Goal: Transaction & Acquisition: Book appointment/travel/reservation

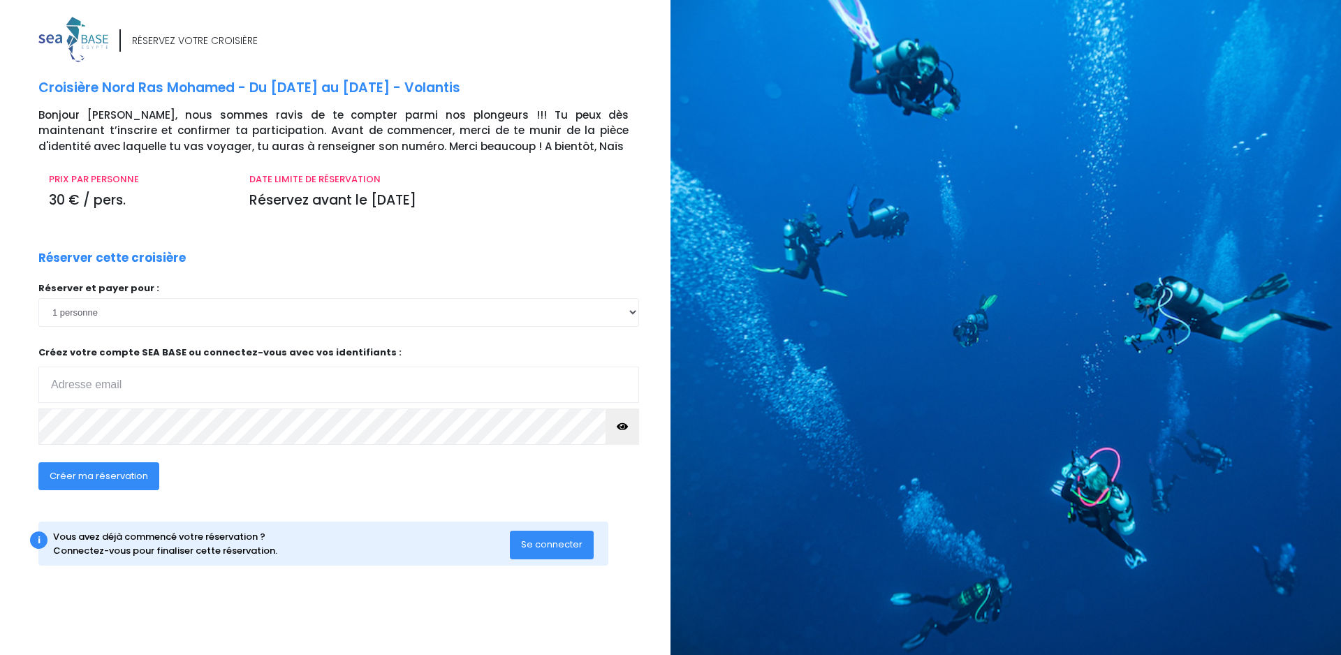
click at [119, 389] on input "email" at bounding box center [338, 385] width 601 height 36
type input "[EMAIL_ADDRESS][DOMAIN_NAME]"
click at [545, 541] on span "Se connecter" at bounding box center [551, 544] width 61 height 13
click at [101, 479] on span "Créer ma réservation" at bounding box center [99, 475] width 98 height 13
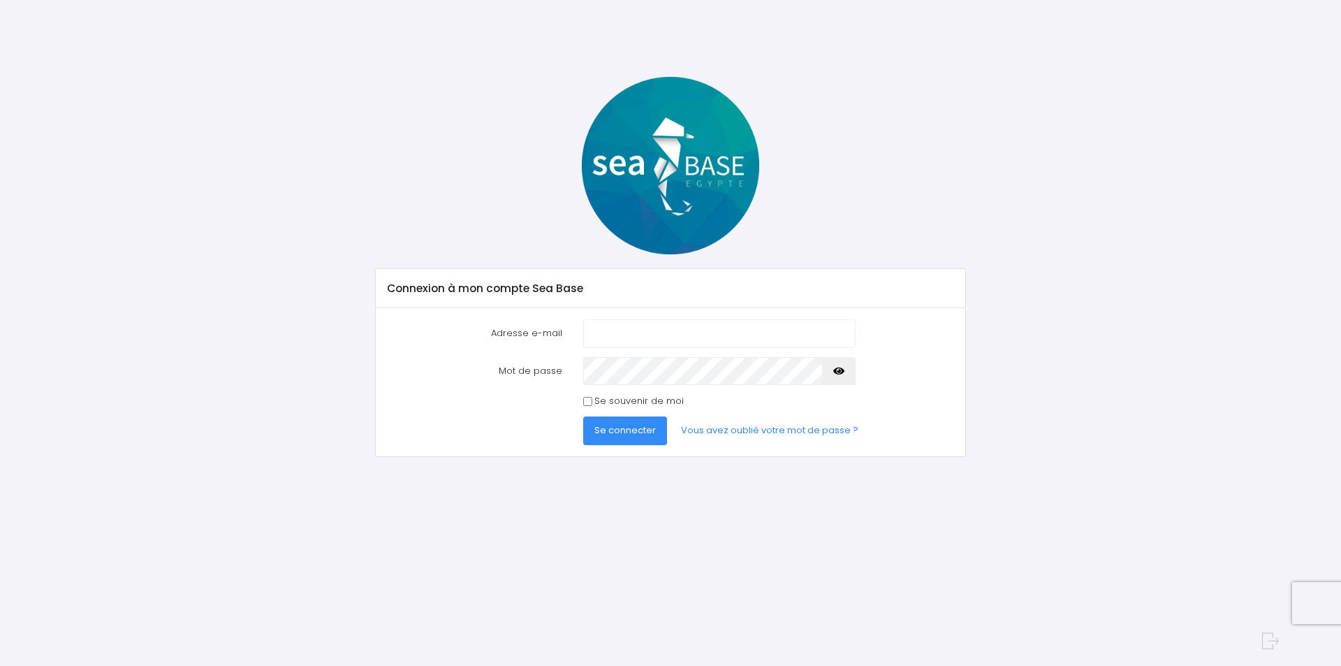
click at [641, 328] on input "Adresse e-mail" at bounding box center [719, 333] width 272 height 28
type input "[EMAIL_ADDRESS][DOMAIN_NAME]"
click at [618, 430] on span "Se connecter" at bounding box center [624, 429] width 61 height 13
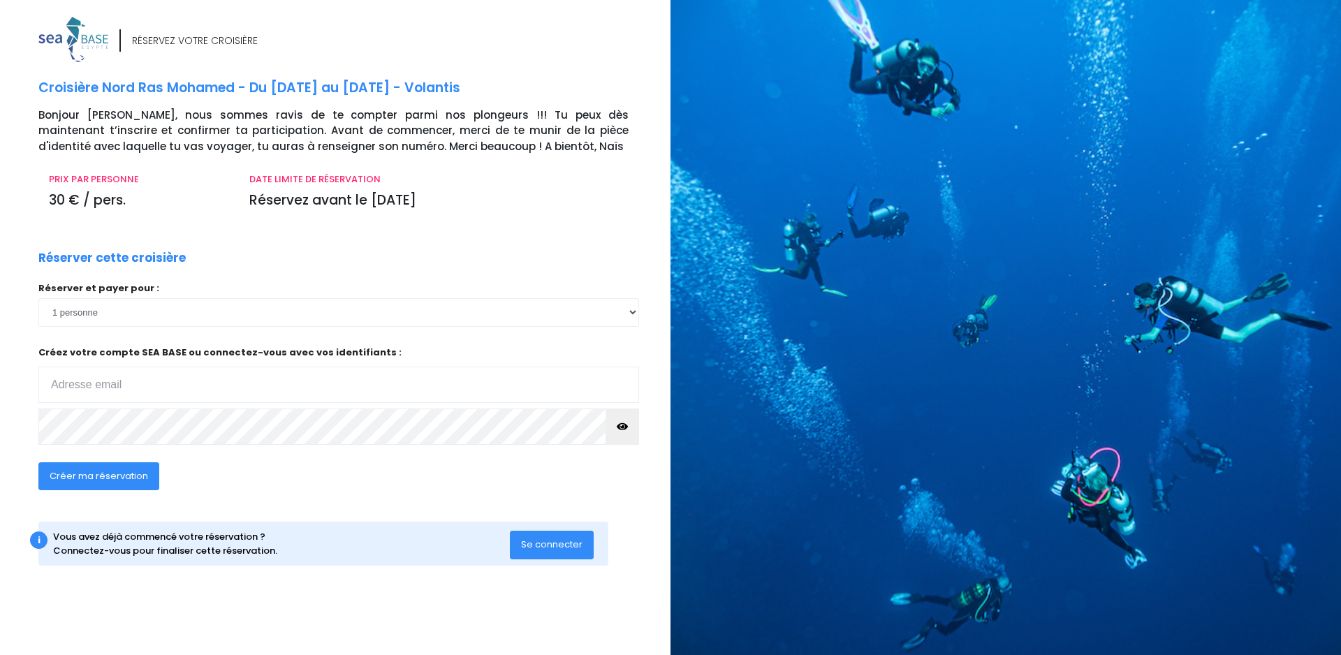
click at [131, 398] on input "email" at bounding box center [338, 385] width 601 height 36
type input "zacdel42@gmail.com"
click at [72, 479] on span "Créer ma réservation" at bounding box center [99, 475] width 98 height 13
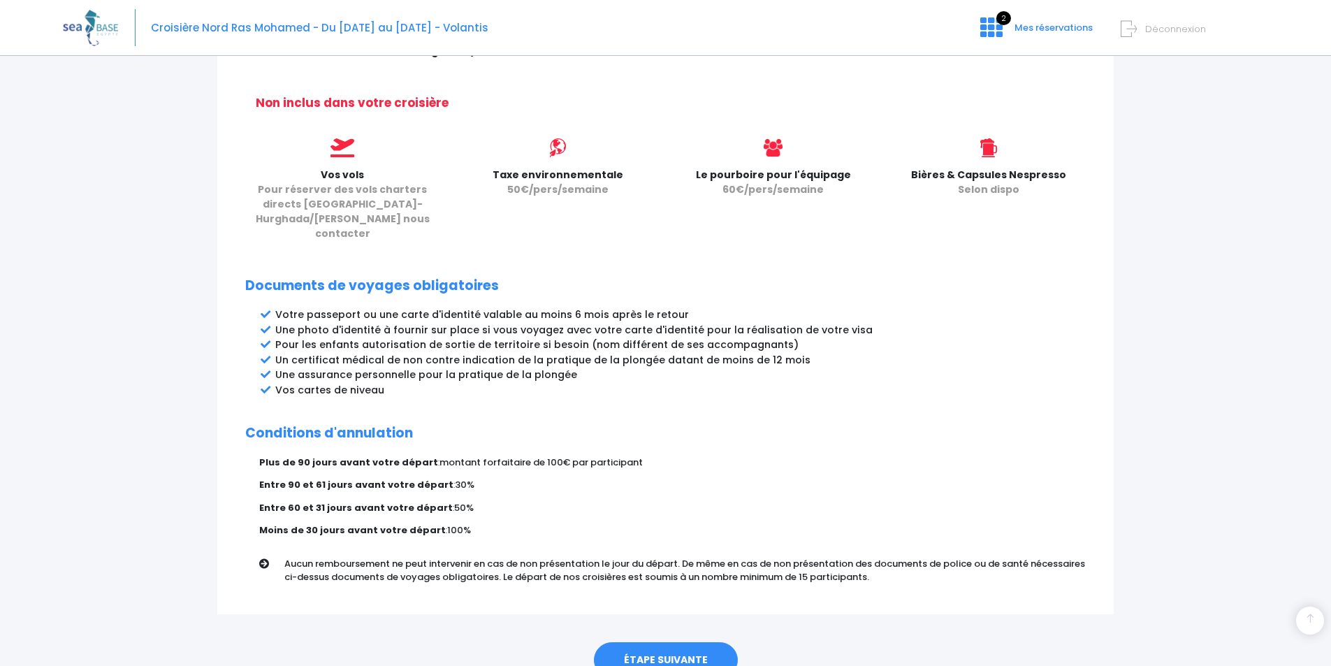
scroll to position [597, 0]
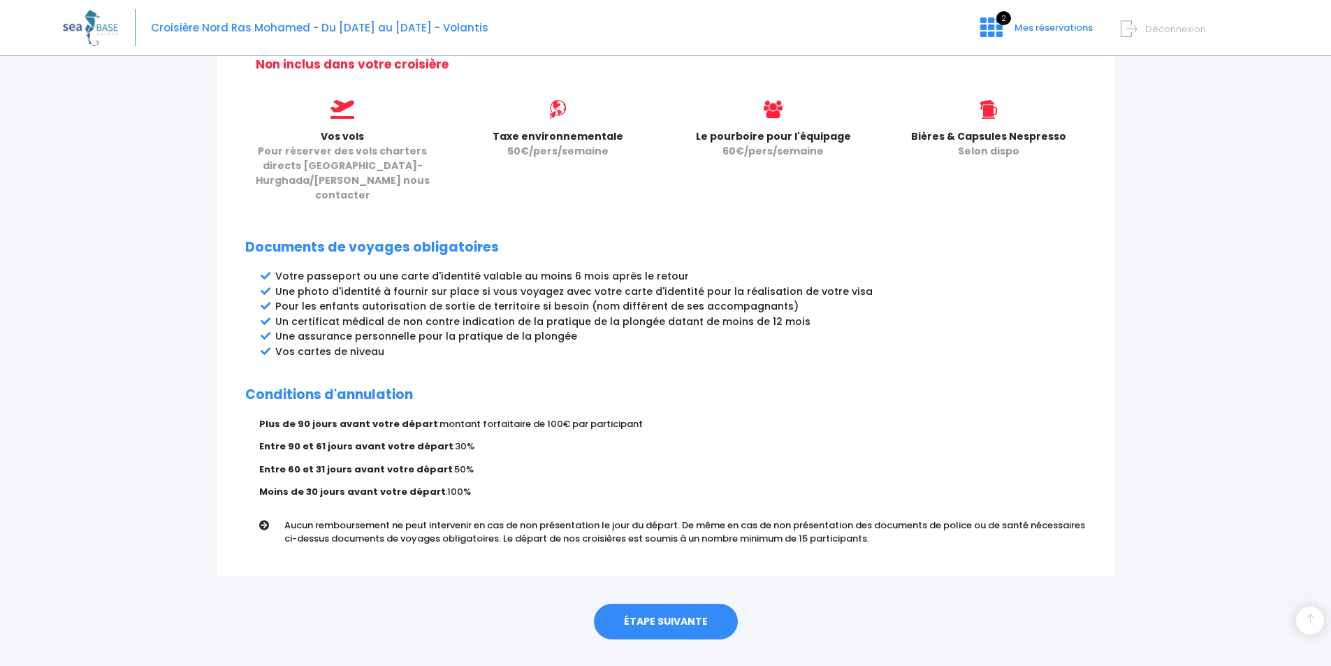
click at [644, 604] on link "ÉTAPE SUIVANTE" at bounding box center [666, 622] width 144 height 36
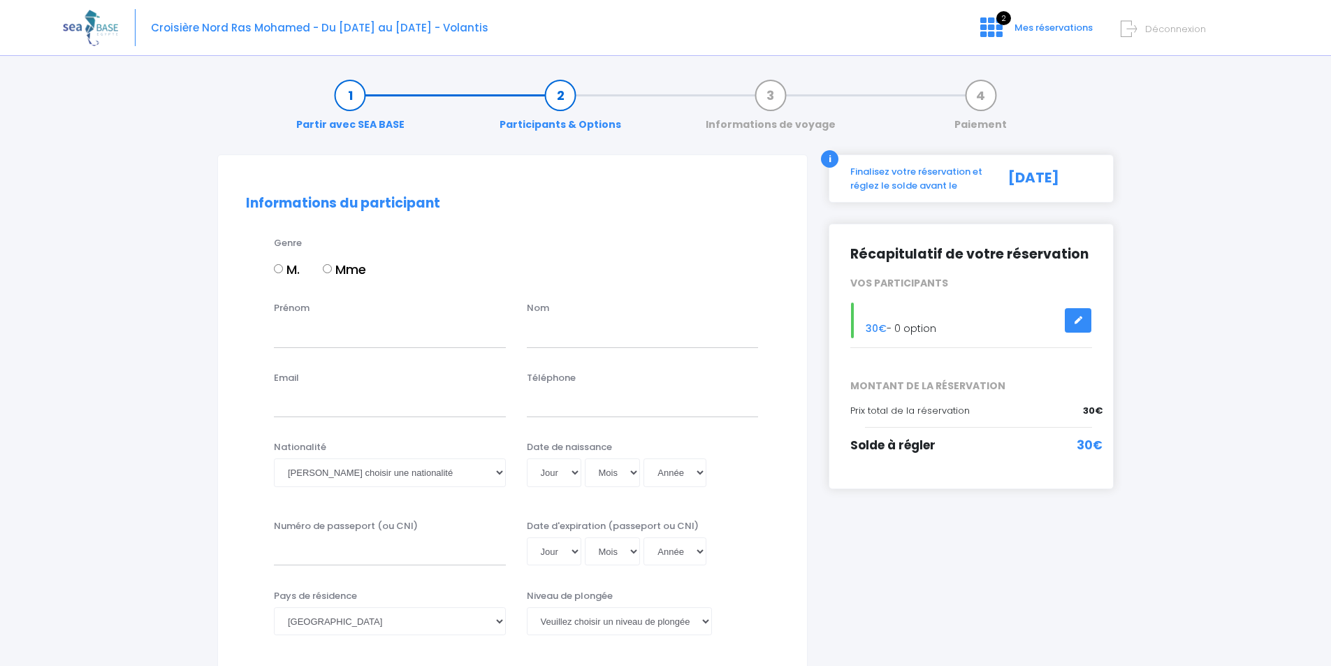
click at [279, 265] on input "M." at bounding box center [278, 268] width 9 height 9
radio input "true"
click at [298, 339] on input "Prénom" at bounding box center [390, 333] width 232 height 28
click at [283, 337] on input "xxavier" at bounding box center [390, 333] width 232 height 28
type input "[PERSON_NAME]"
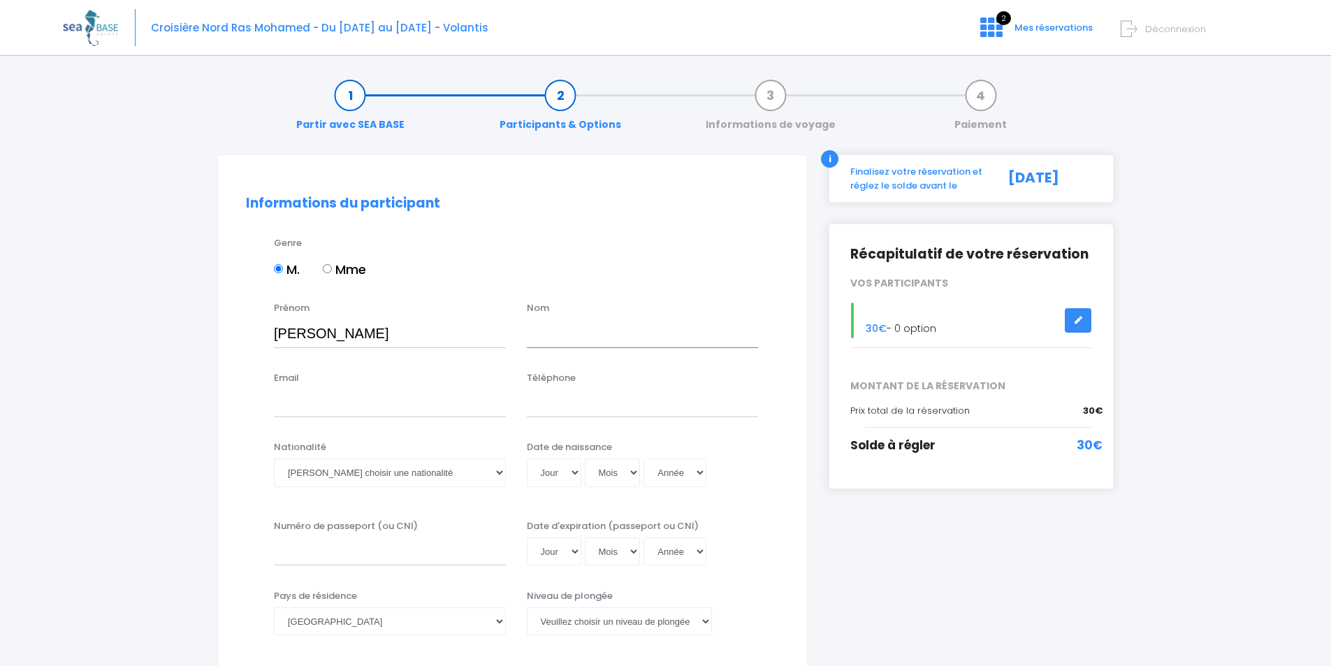
click at [570, 337] on input "text" at bounding box center [643, 333] width 232 height 28
type input "delannoy"
click at [309, 402] on input "Email" at bounding box center [390, 403] width 232 height 28
type input "zacdel42@gmail.com"
click at [550, 403] on input "Téléphone" at bounding box center [643, 403] width 232 height 28
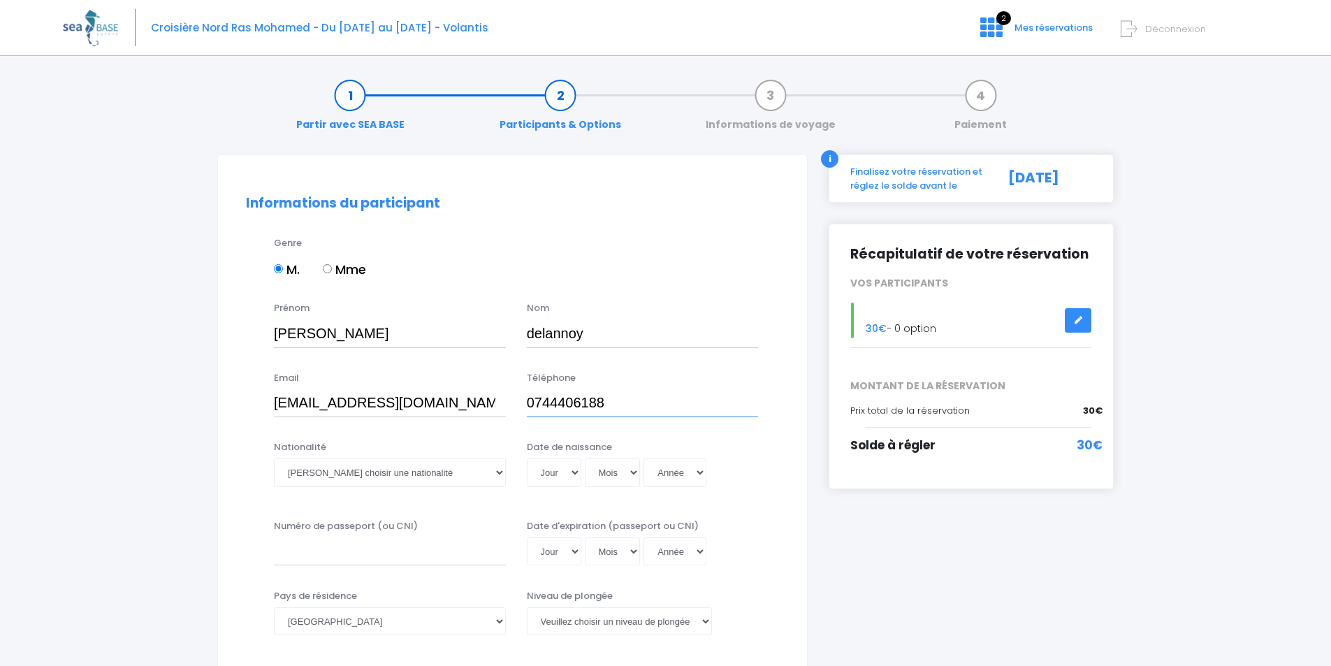
type input "0744406188"
click at [353, 473] on select "Veuillez choisir une nationalité Afghane Albanaise Algerienne Allemande America…" at bounding box center [390, 472] width 232 height 28
click at [347, 474] on select "Veuillez choisir une nationalité Afghane Albanaise Algerienne Allemande America…" at bounding box center [390, 472] width 232 height 28
click at [495, 472] on select "Veuillez choisir une nationalité Afghane Albanaise Algerienne Allemande America…" at bounding box center [390, 472] width 232 height 28
click at [274, 458] on select "Veuillez choisir une nationalité Afghane Albanaise Algerienne Allemande America…" at bounding box center [390, 472] width 232 height 28
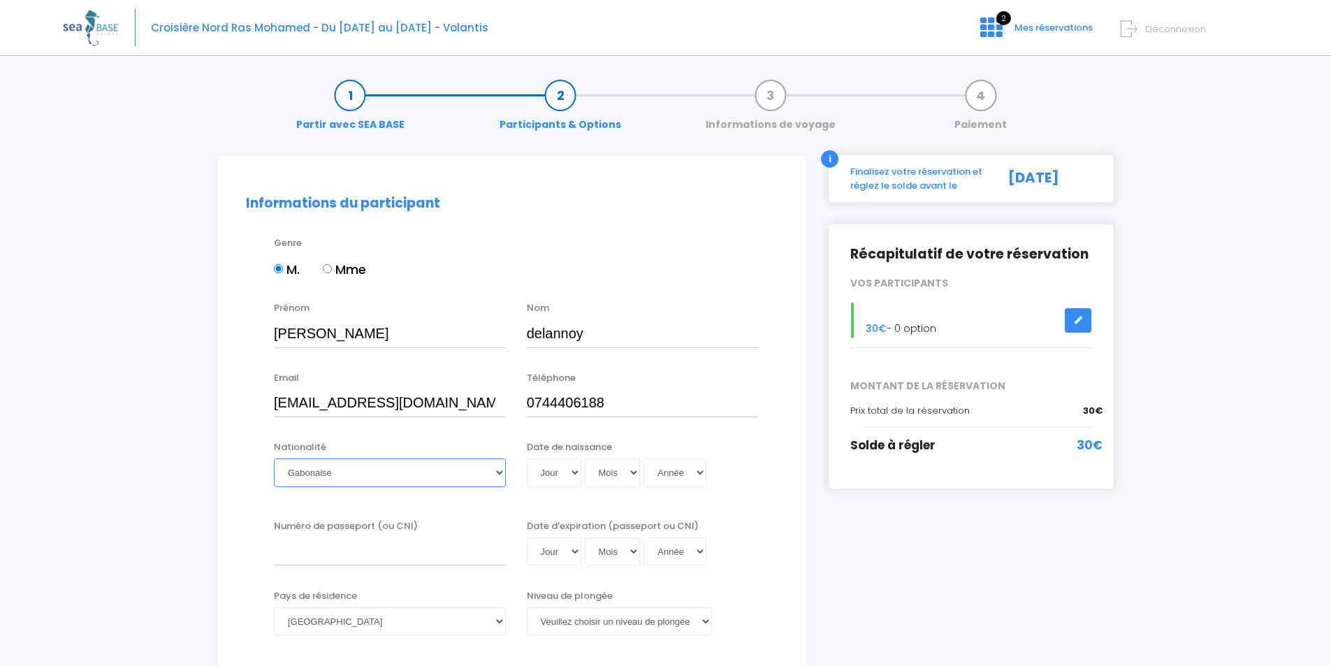
click at [343, 469] on select "Veuillez choisir une nationalité Afghane Albanaise Algerienne Allemande America…" at bounding box center [390, 472] width 232 height 28
select select "Française"
click at [274, 458] on select "Veuillez choisir une nationalité Afghane Albanaise Algerienne Allemande America…" at bounding box center [390, 472] width 232 height 28
click at [561, 474] on select "Jour 01 02 03 04 05 06 07 08 09 10 11 12 13 14 15 16 17 18 19 20 21 22 23 24 25…" at bounding box center [554, 472] width 54 height 28
select select "06"
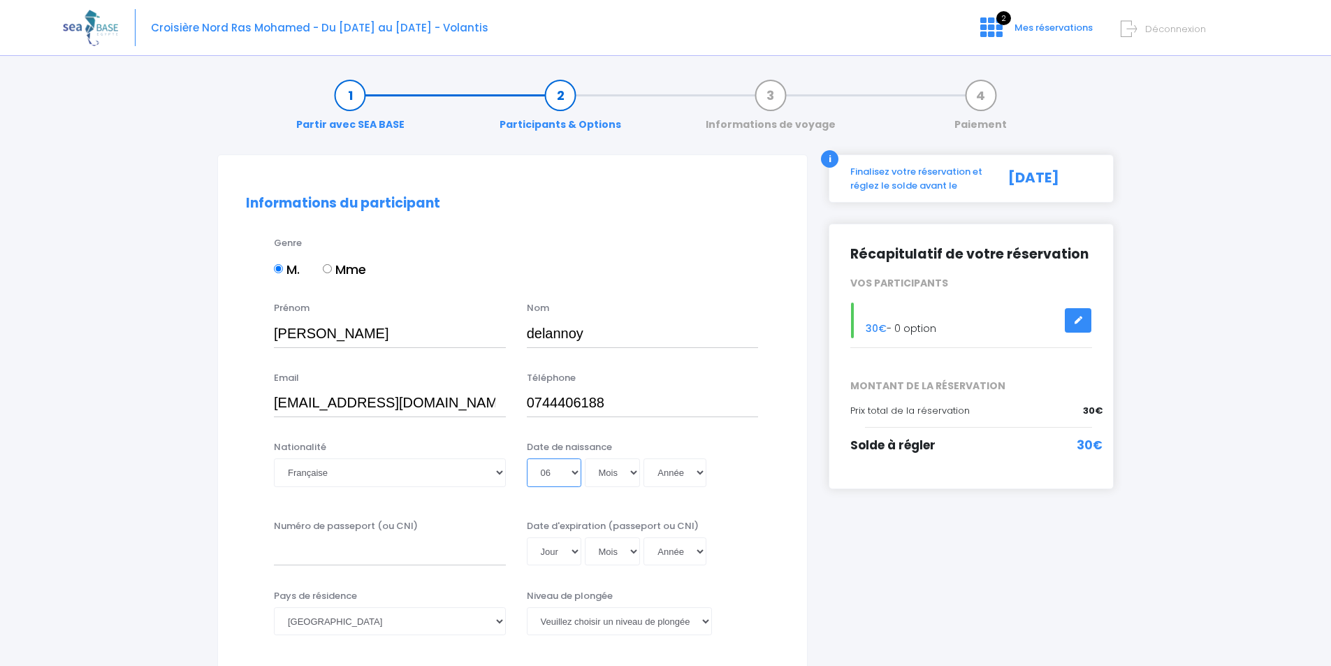
click at [527, 458] on select "Jour 01 02 03 04 05 06 07 08 09 10 11 12 13 14 15 16 17 18 19 20 21 22 23 24 25…" at bounding box center [554, 472] width 54 height 28
click at [597, 473] on select "Mois 01 02 03 04 05 06 07 08 09 10 11 12" at bounding box center [613, 472] width 56 height 28
select select "03"
click at [585, 458] on select "Mois 01 02 03 04 05 06 07 08 09 10 11 12" at bounding box center [613, 472] width 56 height 28
click at [666, 478] on select "Année 2045 2044 2043 2042 2041 2040 2039 2038 2037 2036 2035 2034 2033 2032 203…" at bounding box center [674, 472] width 63 height 28
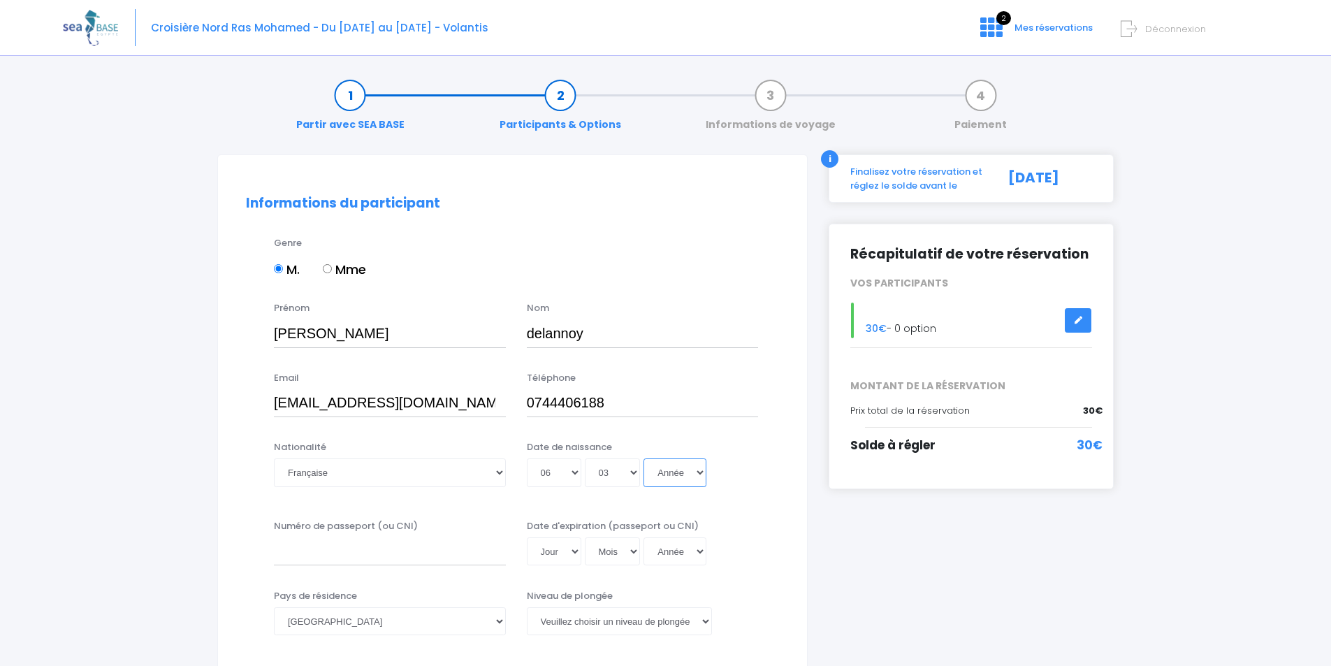
select select "1977"
click at [643, 458] on select "Année 2045 2044 2043 2042 2041 2040 2039 2038 2037 2036 2035 2034 2033 2032 203…" at bounding box center [674, 472] width 63 height 28
type input "1977-03-06"
click at [367, 556] on input "Numéro de passeport (ou CNI)" at bounding box center [390, 551] width 232 height 28
click at [328, 555] on input "Numéro de passeport (ou CNI)" at bounding box center [390, 551] width 232 height 28
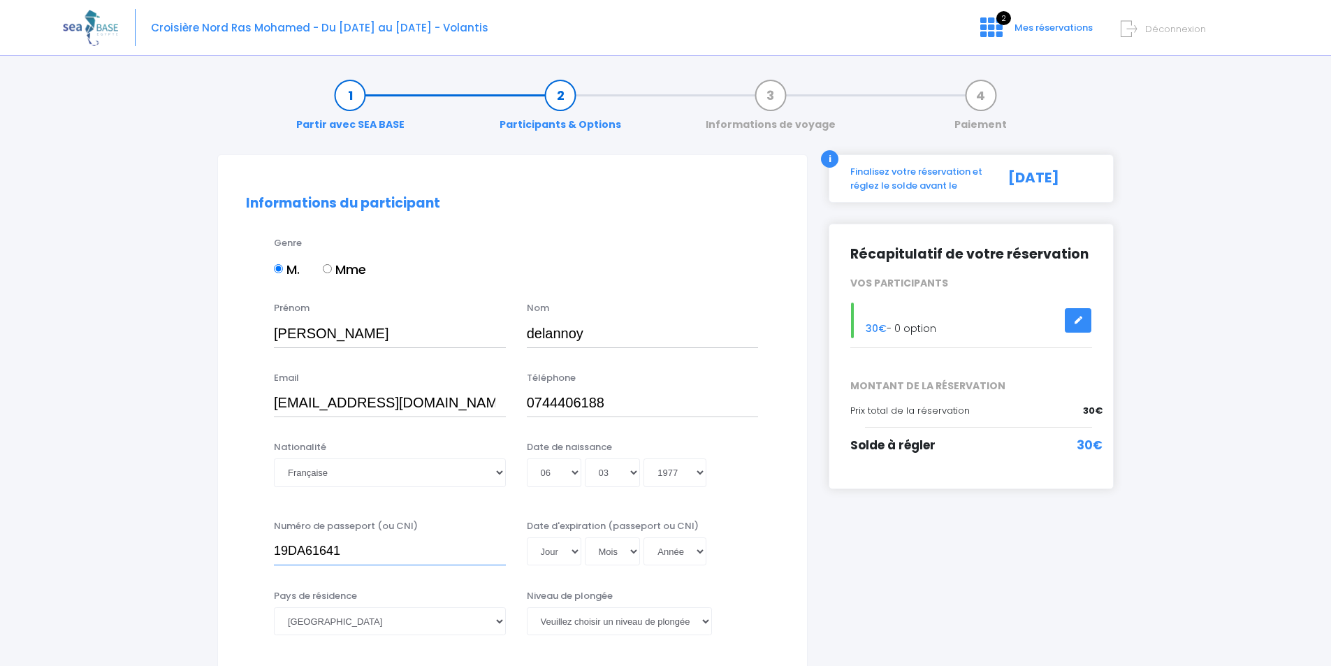
type input "19DA61641"
click at [569, 550] on select "Jour 01 02 03 04 05 06 07 08 09 10 11 12 13 14 15 16 17 18 19 20 21 22 23 24 25…" at bounding box center [554, 551] width 54 height 28
select select "09"
click at [527, 537] on select "Jour 01 02 03 04 05 06 07 08 09 10 11 12 13 14 15 16 17 18 19 20 21 22 23 24 25…" at bounding box center [554, 551] width 54 height 28
click at [606, 564] on select "Mois 01 02 03 04 05 06 07 08 09 10 11 12" at bounding box center [613, 551] width 56 height 28
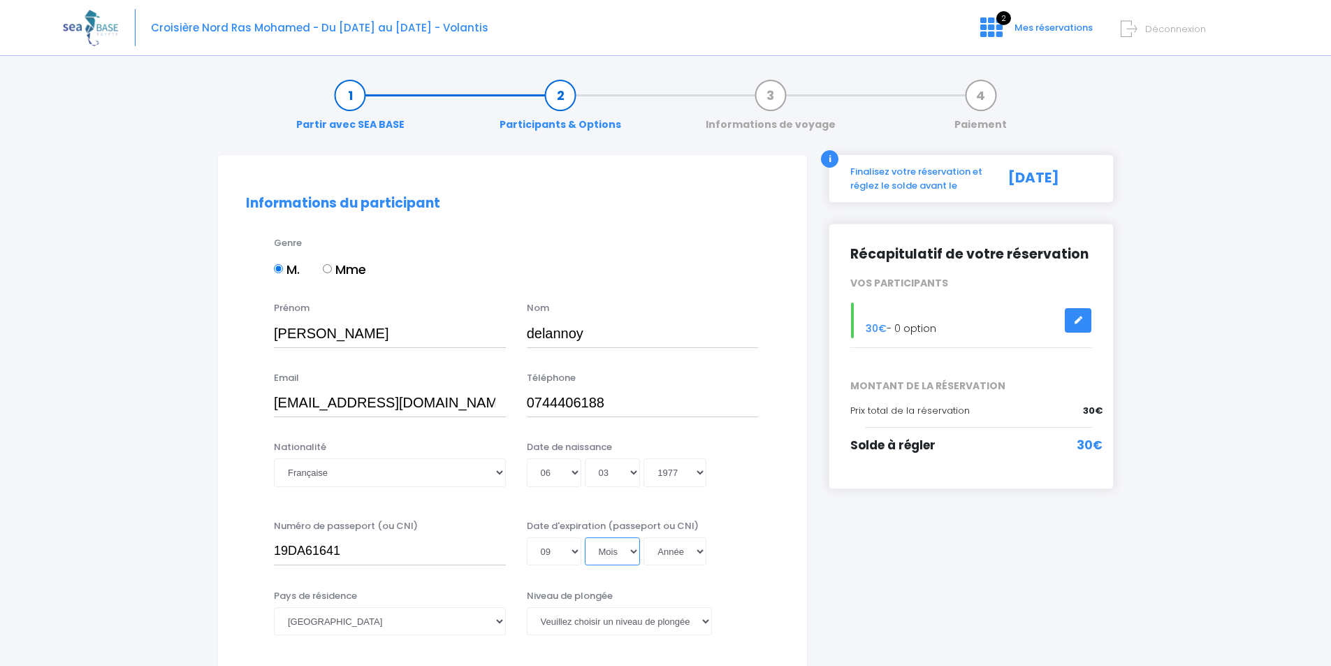
select select "07"
click at [585, 537] on select "Mois 01 02 03 04 05 06 07 08 09 10 11 12" at bounding box center [613, 551] width 56 height 28
click at [671, 554] on select "Année 2045 2044 2043 2042 2041 2040 2039 2038 2037 2036 2035 2034 2033 2032 203…" at bounding box center [674, 551] width 63 height 28
select select "2029"
click at [643, 537] on select "Année 2045 2044 2043 2042 2041 2040 2039 2038 2037 2036 2035 2034 2033 2032 203…" at bounding box center [674, 551] width 63 height 28
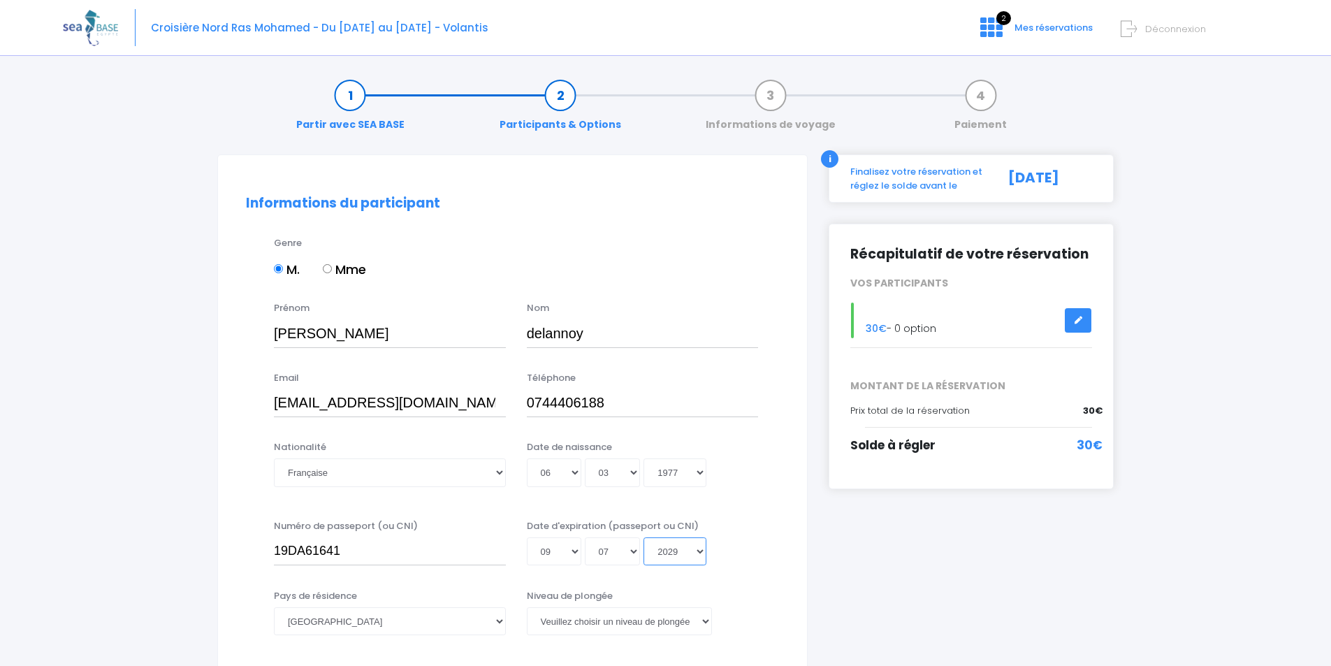
type input "2029-07-09"
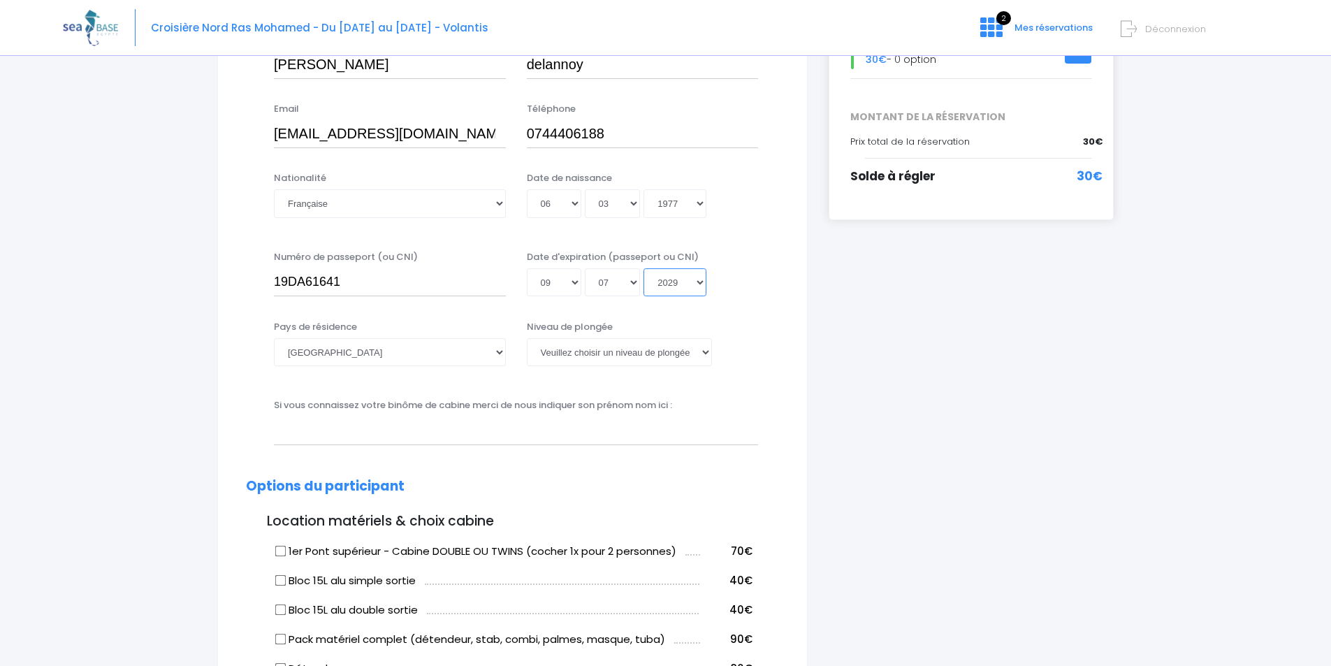
scroll to position [279, 0]
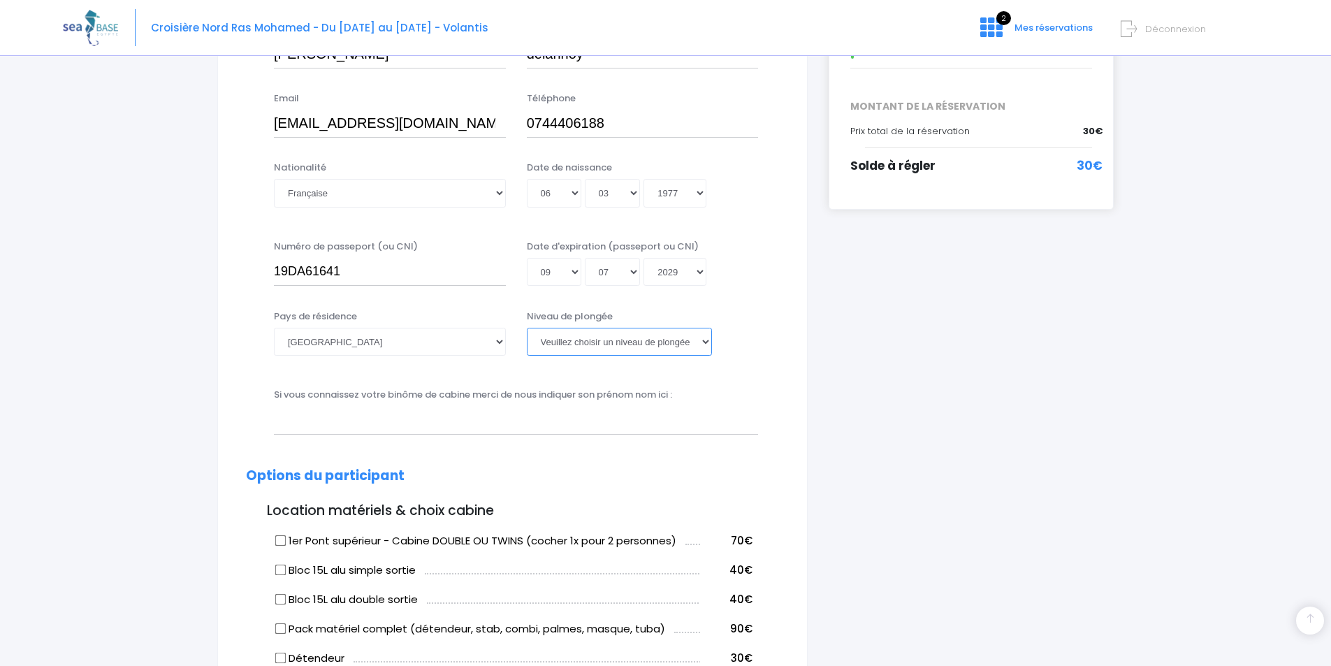
click at [638, 342] on select "Veuillez choisir un niveau de plongée Non plongeur Junior OW diver Adventure OW…" at bounding box center [619, 342] width 185 height 28
select select "N4"
click at [527, 328] on select "Veuillez choisir un niveau de plongée Non plongeur Junior OW diver Adventure OW…" at bounding box center [619, 342] width 185 height 28
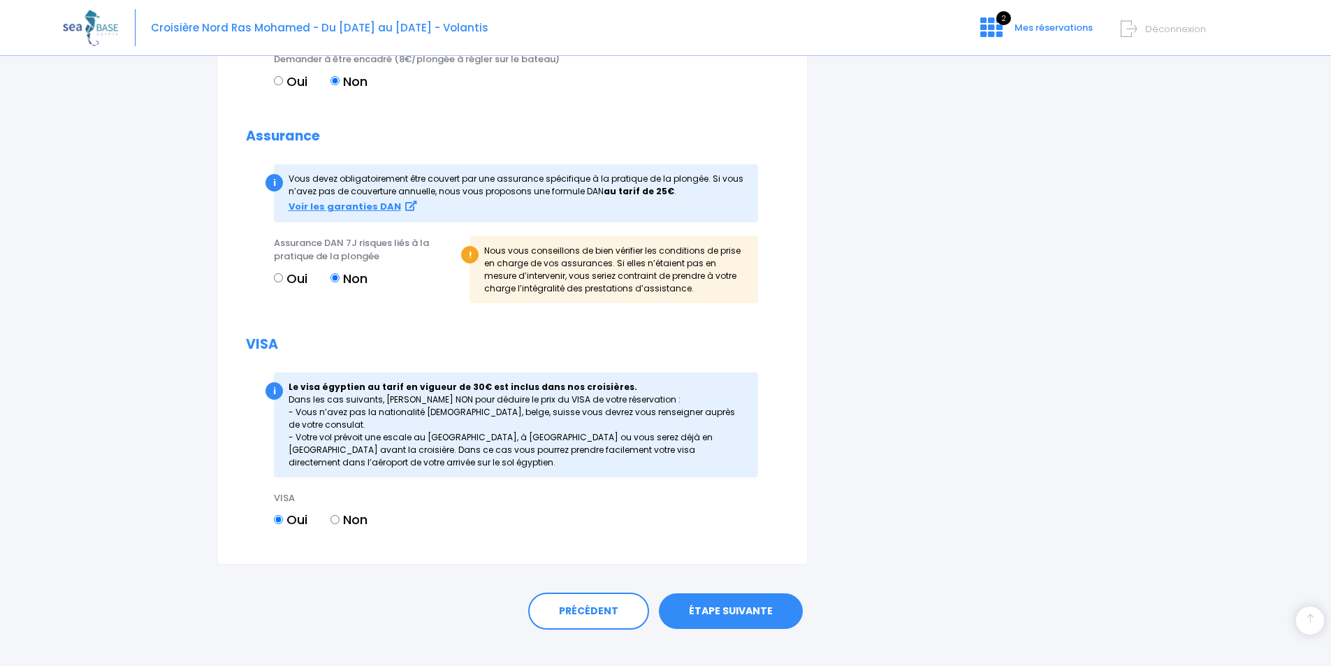
scroll to position [1370, 0]
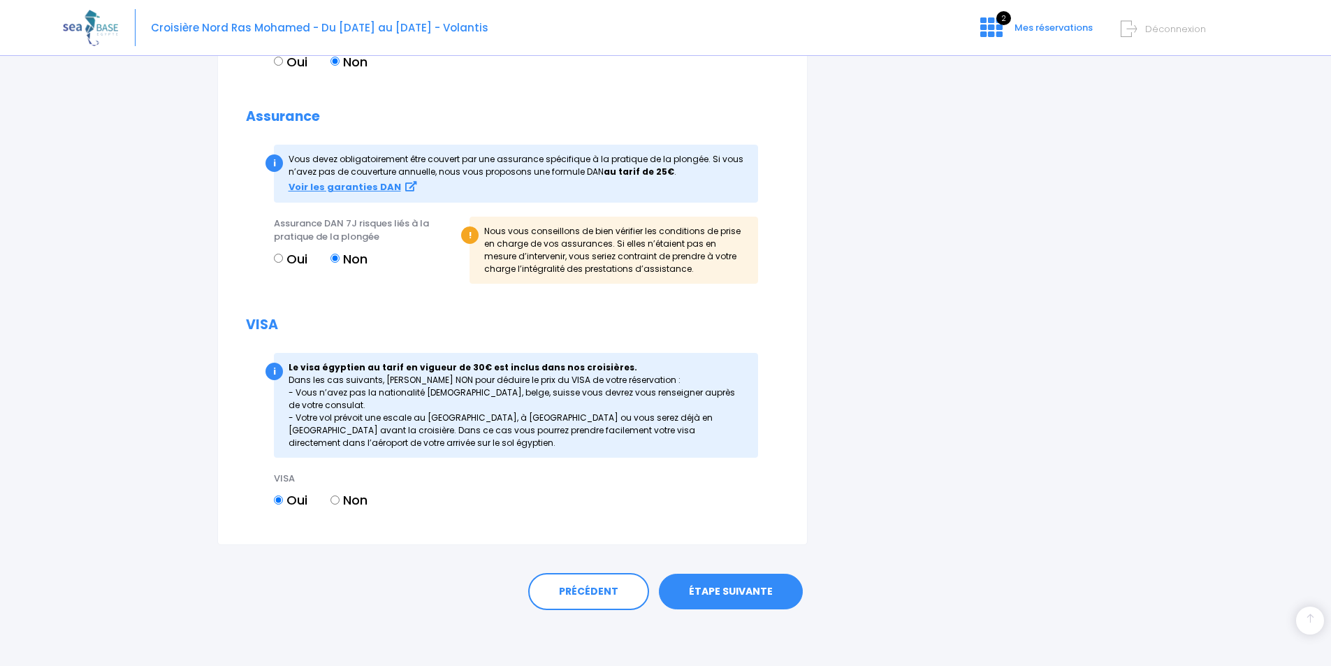
click at [745, 590] on link "ÉTAPE SUIVANTE" at bounding box center [731, 592] width 144 height 36
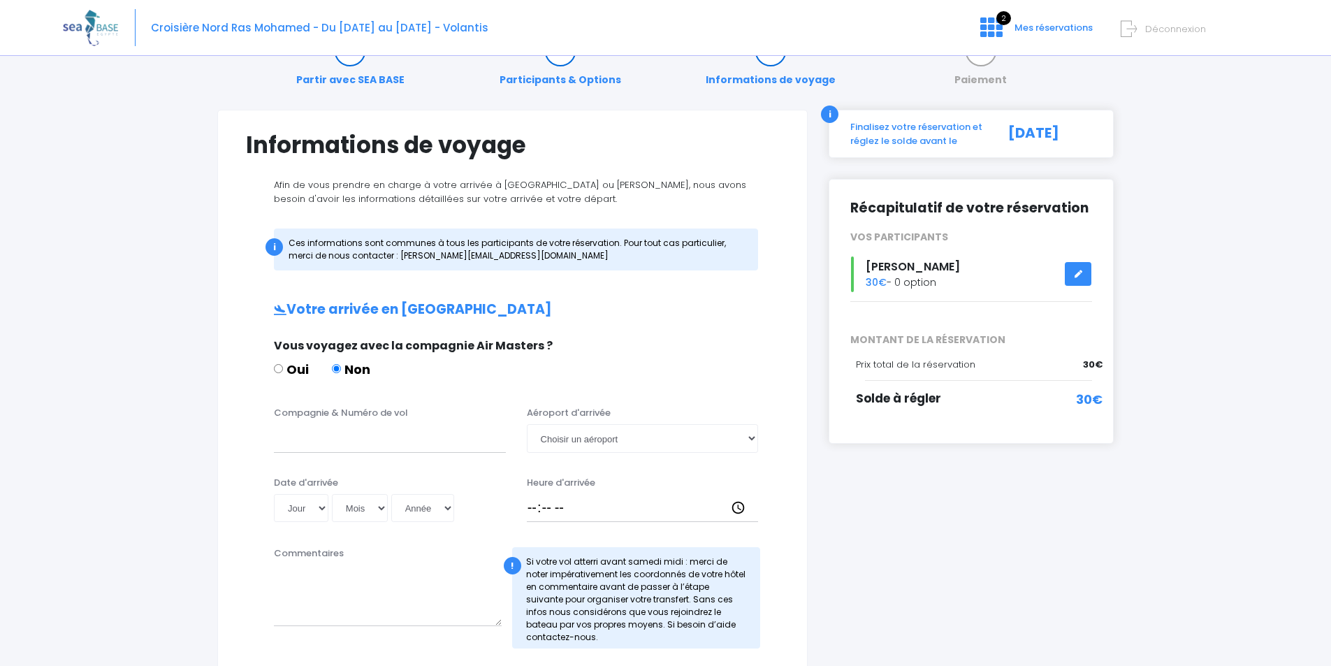
scroll to position [70, 0]
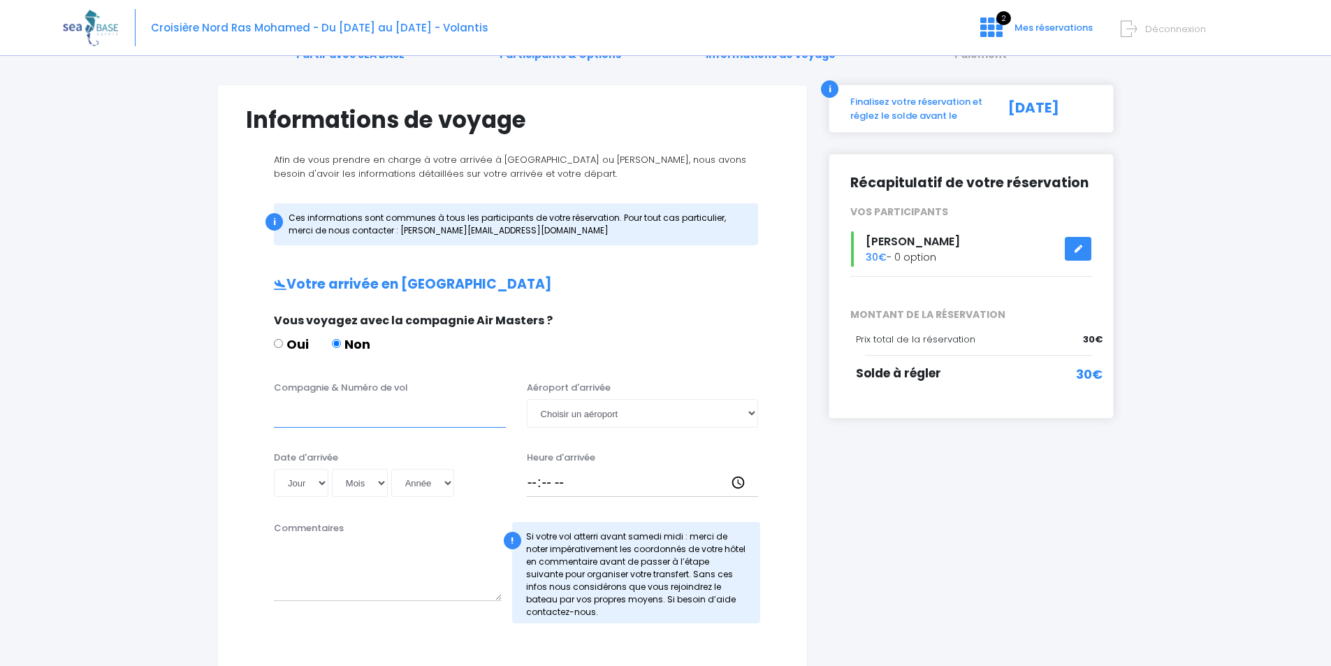
click at [294, 419] on input "Compagnie & Numéro de vol" at bounding box center [390, 413] width 232 height 28
click at [322, 417] on input "Compagnie & Numéro de vol" at bounding box center [390, 413] width 232 height 28
click at [360, 415] on input "easy jet" at bounding box center [390, 413] width 232 height 28
type input "easy jet EJU4471"
click at [624, 411] on select "Choisir un aéroport [GEOGRAPHIC_DATA][PERSON_NAME]" at bounding box center [643, 413] width 232 height 28
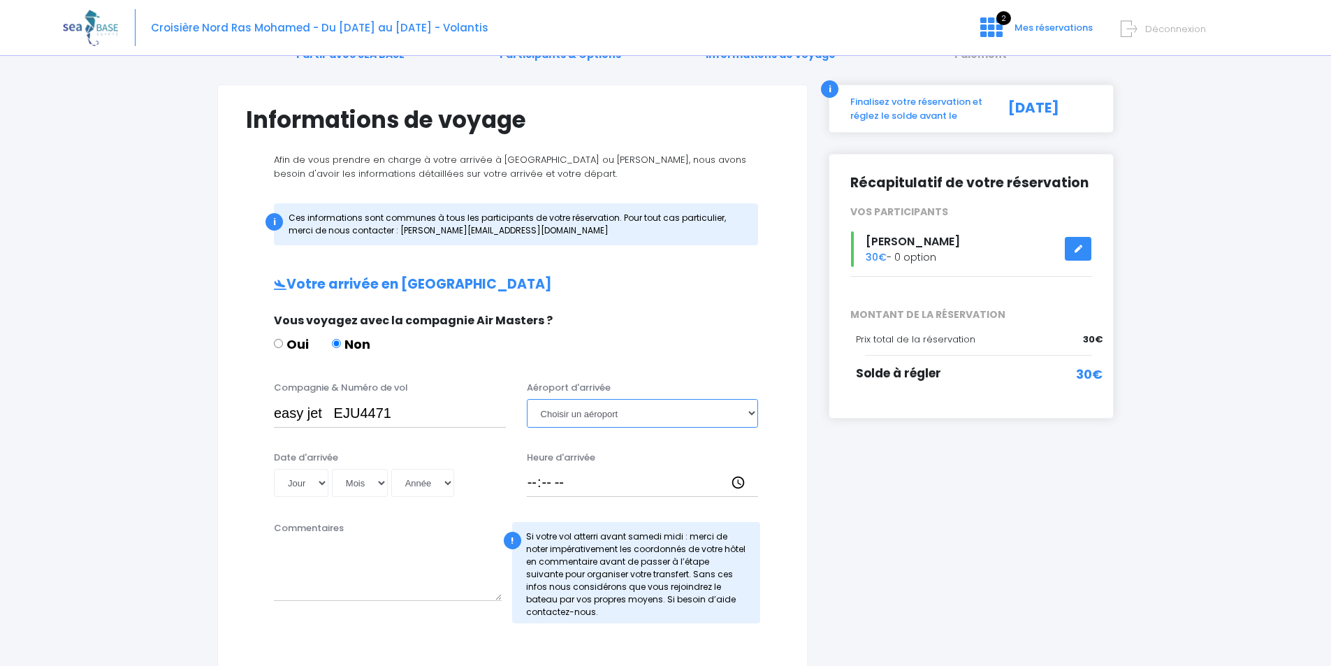
select select "Hurghada"
click at [527, 399] on select "Choisir un aéroport [GEOGRAPHIC_DATA][PERSON_NAME]" at bounding box center [643, 413] width 232 height 28
click at [291, 484] on select "Jour 01 02 03 04 05 06 07 08 09 10 11 12 13 14 15 16 17 18 19 20 21 22 23 24 25…" at bounding box center [301, 483] width 54 height 28
select select "25"
click at [274, 469] on select "Jour 01 02 03 04 05 06 07 08 09 10 11 12 13 14 15 16 17 18 19 20 21 22 23 24 25…" at bounding box center [301, 483] width 54 height 28
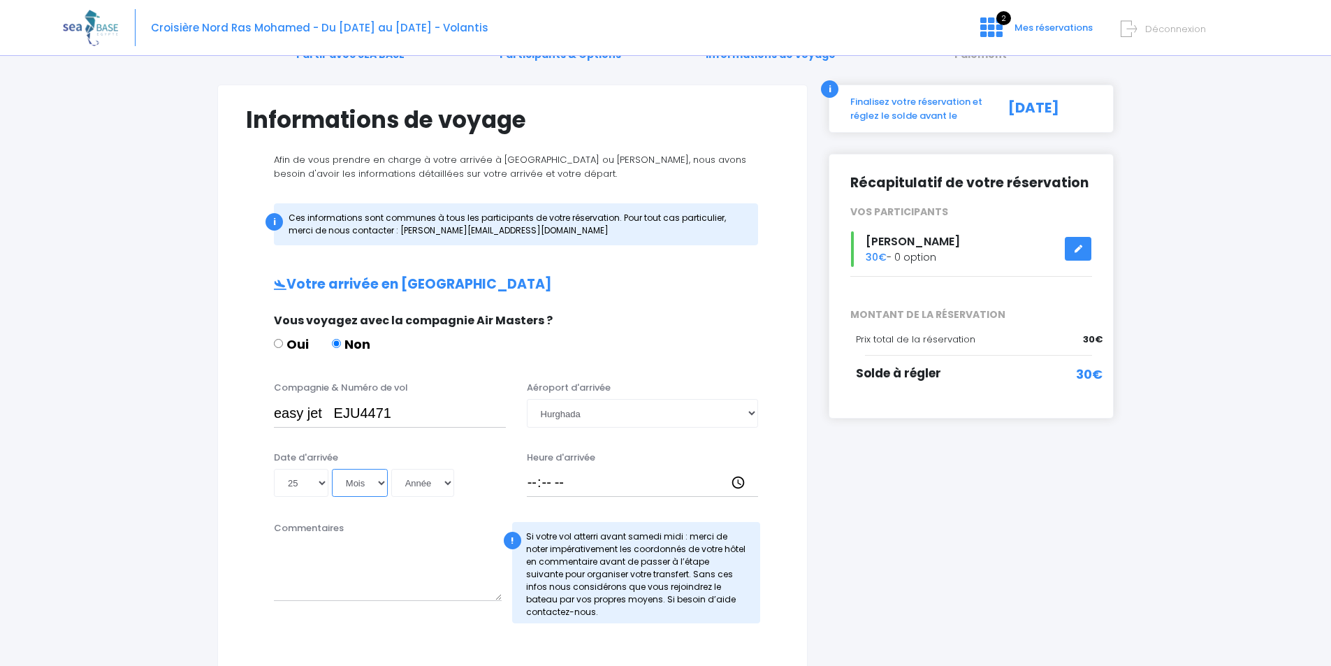
click at [356, 481] on select "Mois 01 02 03 04 05 06 07 08 09 10 11 12" at bounding box center [360, 483] width 56 height 28
select select "04"
click at [332, 469] on select "Mois 01 02 03 04 05 06 07 08 09 10 11 12" at bounding box center [360, 483] width 56 height 28
click at [421, 483] on select "Année 2045 2044 2043 2042 2041 2040 2039 2038 2037 2036 2035 2034 2033 2032 203…" at bounding box center [422, 483] width 63 height 28
select select "2026"
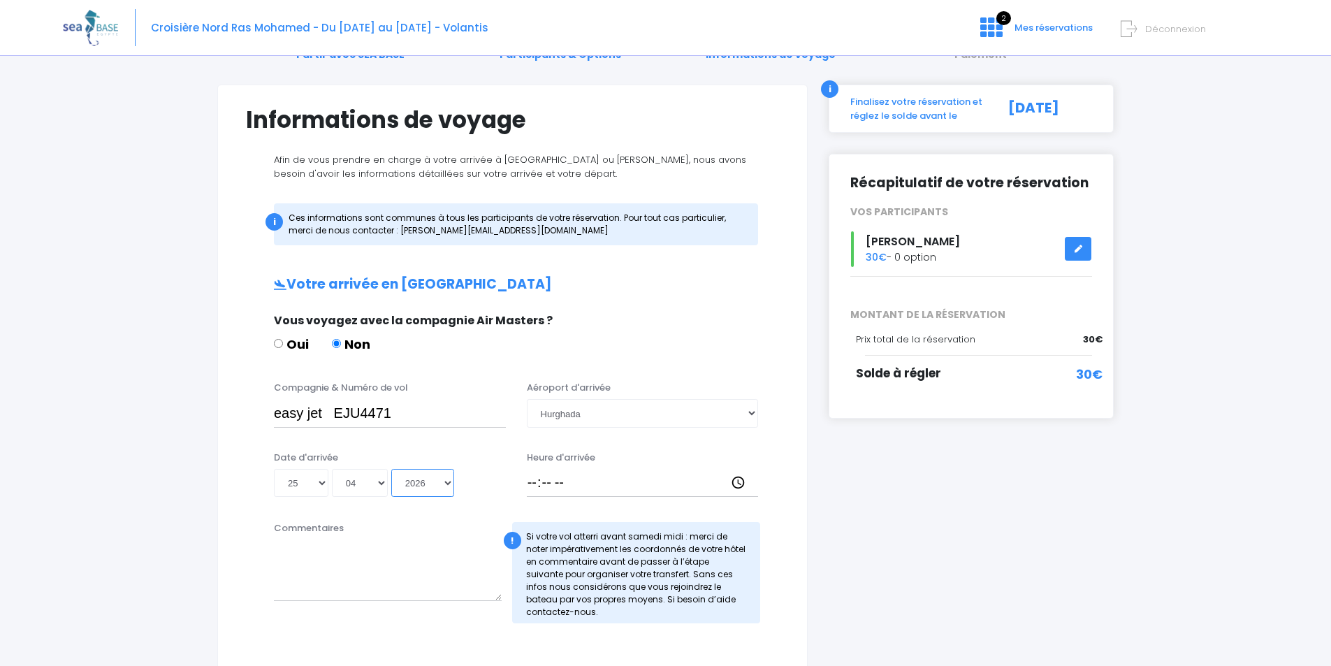
click at [391, 469] on select "Année 2045 2044 2043 2042 2041 2040 2039 2038 2037 2036 2035 2034 2033 2032 203…" at bounding box center [422, 483] width 63 height 28
type input "[DATE]"
click at [585, 479] on input "Heure d'arrivée" at bounding box center [643, 483] width 232 height 28
type input "19:30"
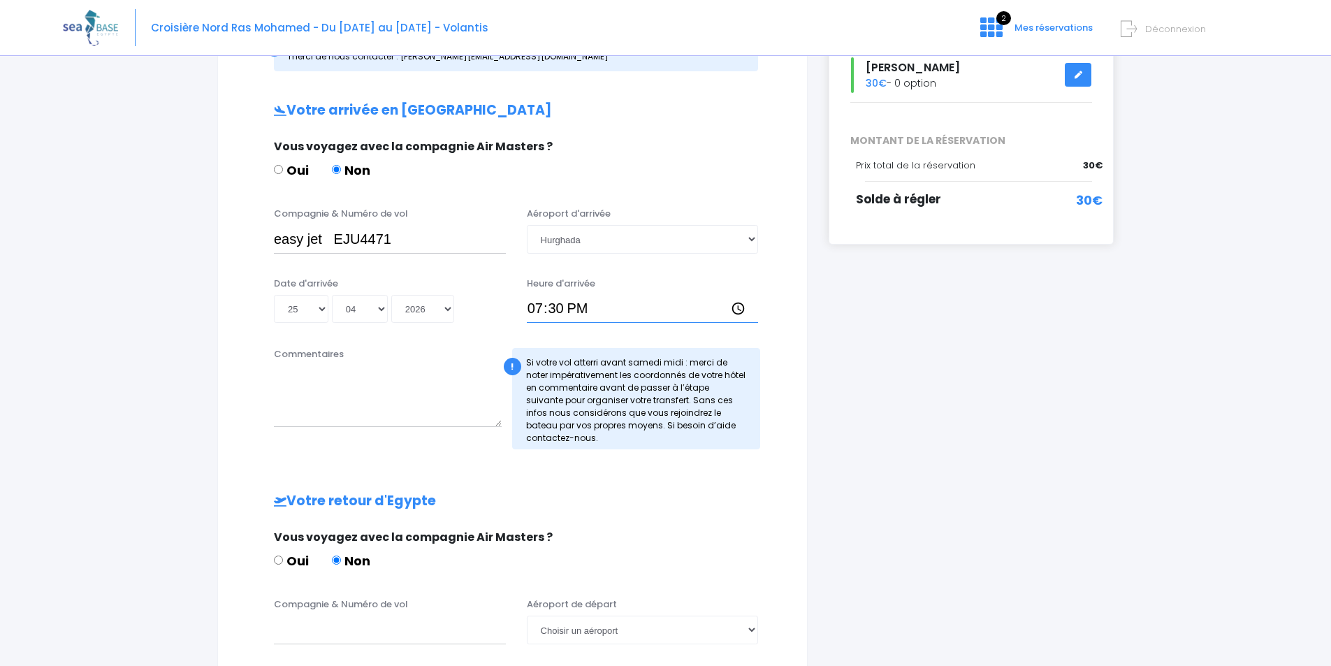
scroll to position [279, 0]
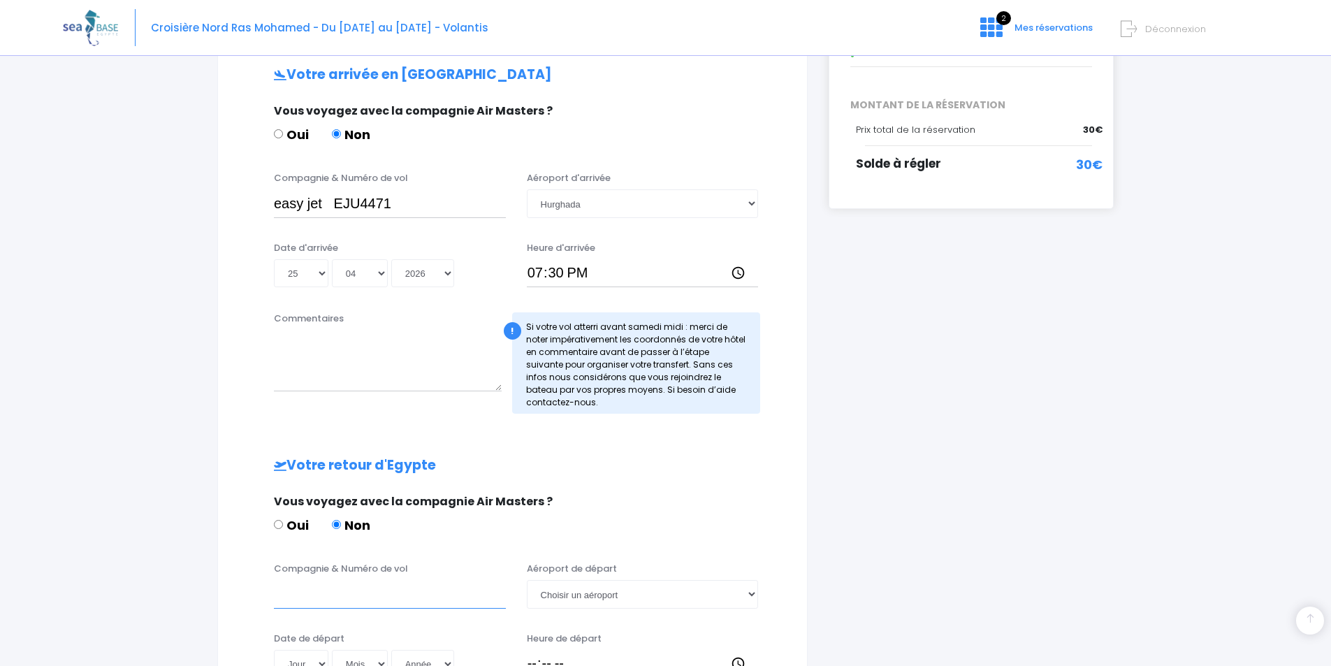
click at [321, 592] on input "Compagnie & Numéro de vol" at bounding box center [390, 594] width 232 height 28
click at [321, 599] on input "Compagnie & Numéro de vol" at bounding box center [390, 594] width 232 height 28
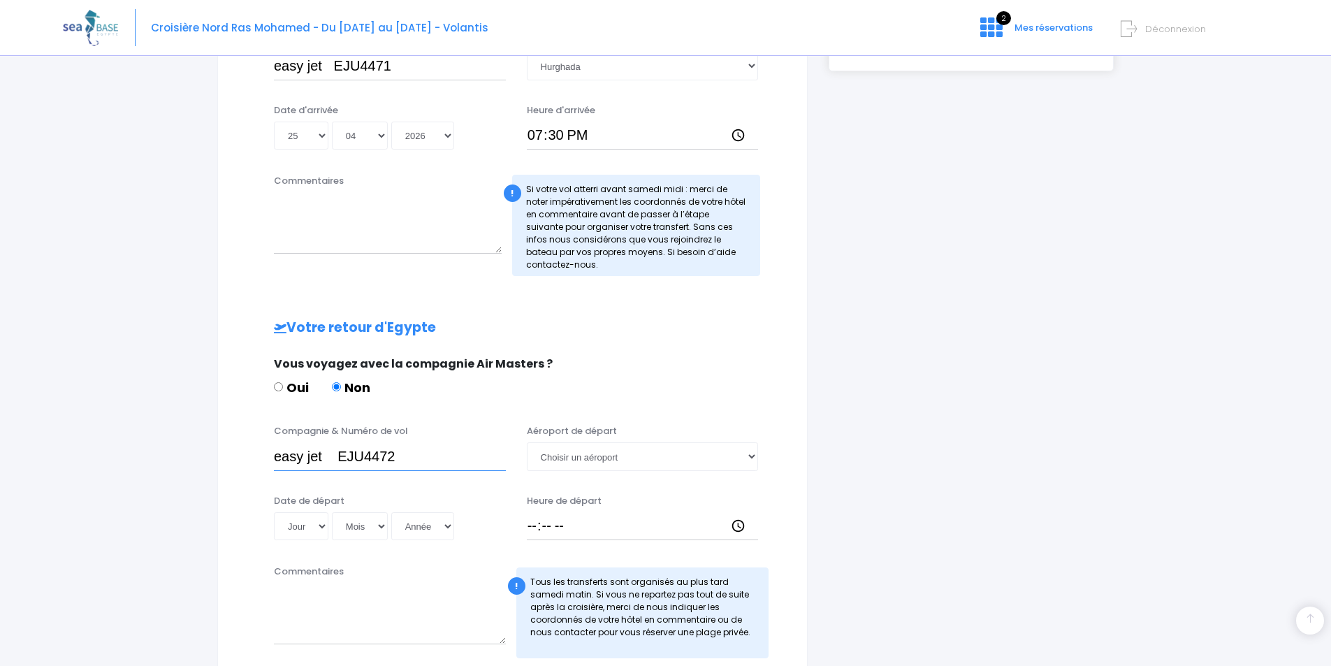
scroll to position [419, 0]
type input "easy jet EJU4472"
click at [597, 458] on select "Choisir un aéroport [GEOGRAPHIC_DATA][PERSON_NAME]" at bounding box center [643, 454] width 232 height 28
select select "Hurghada"
click at [527, 440] on select "Choisir un aéroport [GEOGRAPHIC_DATA][PERSON_NAME]" at bounding box center [643, 454] width 232 height 28
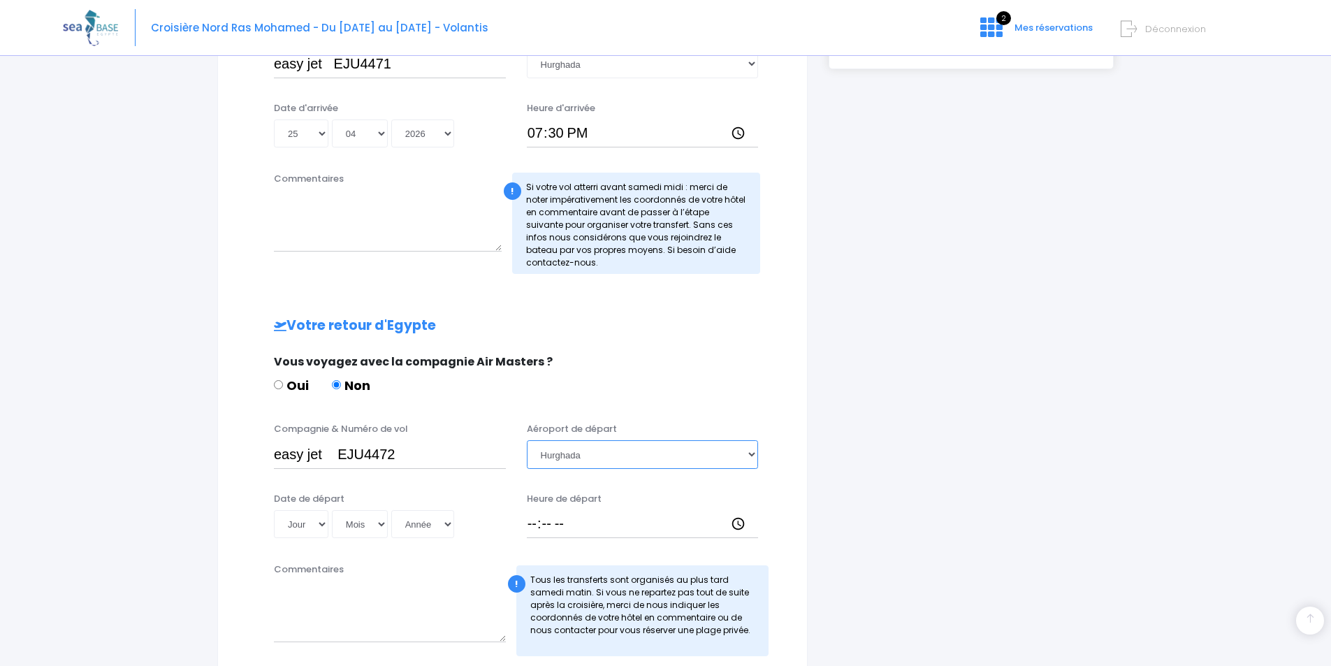
scroll to position [559, 0]
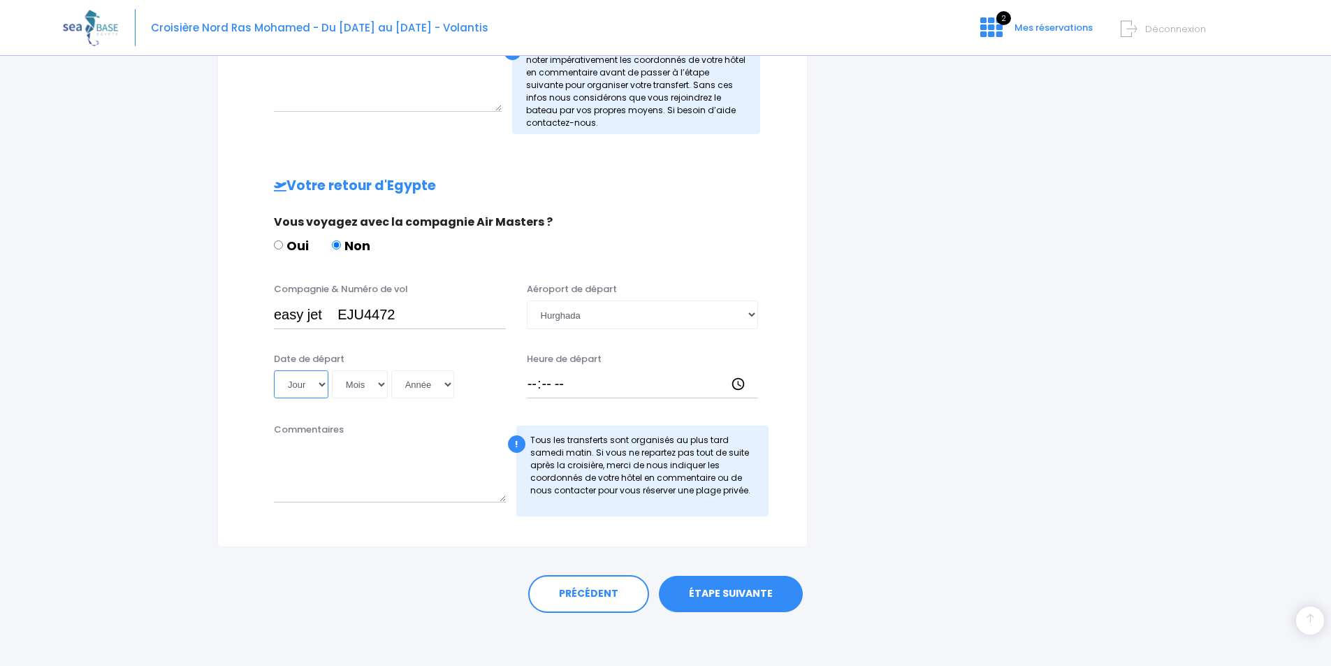
click at [295, 384] on select "Jour 01 02 03 04 05 06 07 08 09 10 11 12 13 14 15 16 17 18 19 20 21 22 23 24 25…" at bounding box center [301, 384] width 54 height 28
select select "02"
click at [274, 370] on select "Jour 01 02 03 04 05 06 07 08 09 10 11 12 13 14 15 16 17 18 19 20 21 22 23 24 25…" at bounding box center [301, 384] width 54 height 28
click at [354, 388] on select "Mois 01 02 03 04 05 06 07 08 09 10 11 12" at bounding box center [360, 384] width 56 height 28
select select "05"
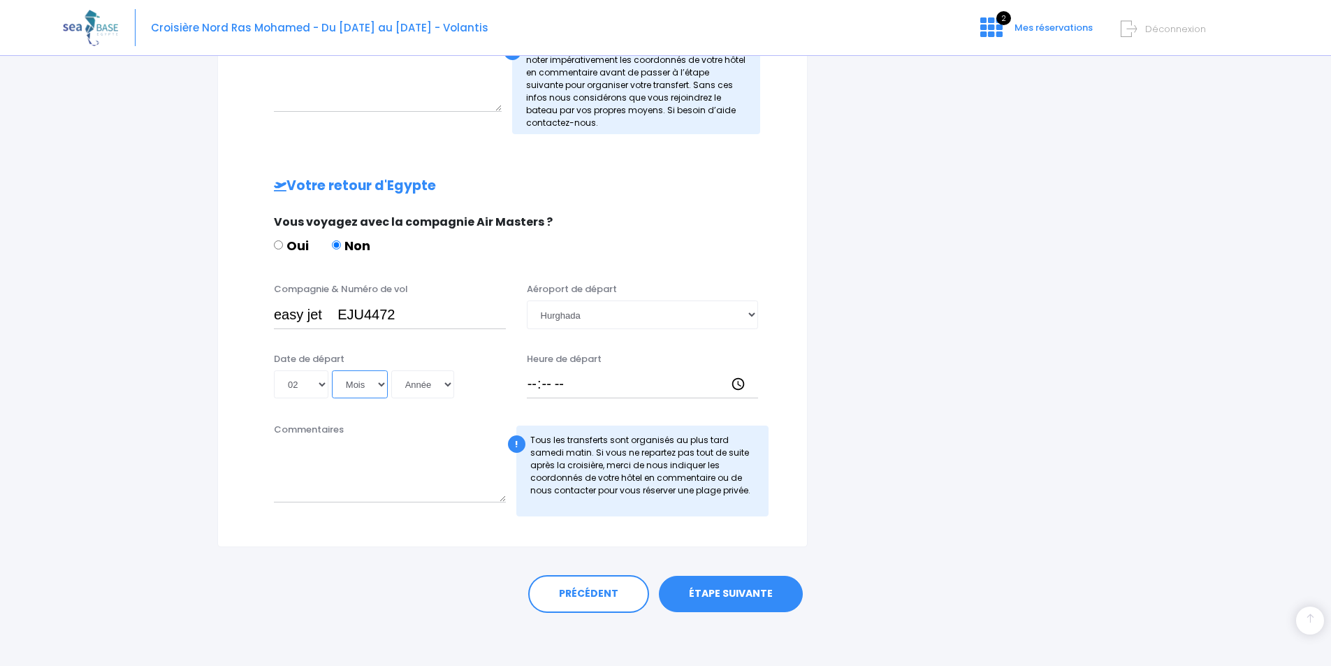
click at [332, 370] on select "Mois 01 02 03 04 05 06 07 08 09 10 11 12" at bounding box center [360, 384] width 56 height 28
click at [422, 390] on select "Année 2045 2044 2043 2042 2041 2040 2039 2038 2037 2036 2035 2034 2033 2032 203…" at bounding box center [422, 384] width 63 height 28
select select "2026"
click at [391, 370] on select "Année 2045 2044 2043 2042 2041 2040 2039 2038 2037 2036 2035 2034 2033 2032 203…" at bounding box center [422, 384] width 63 height 28
type input "[DATE]"
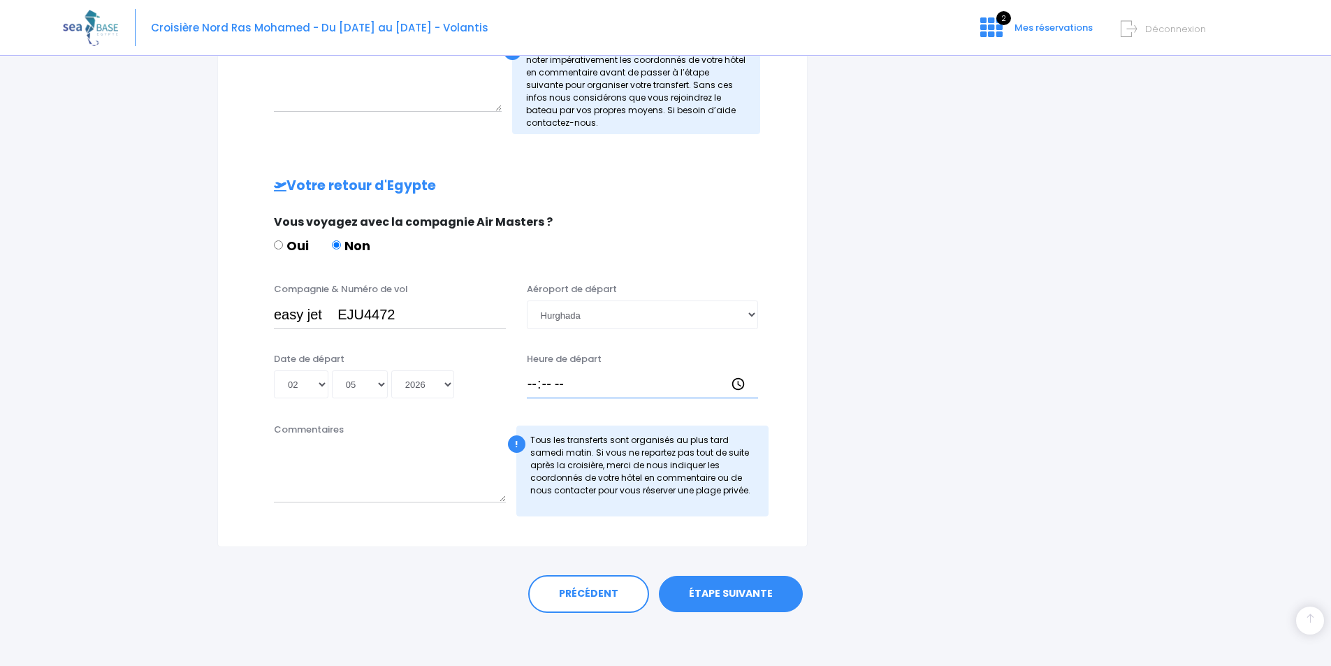
click at [557, 387] on input "Heure de départ" at bounding box center [643, 384] width 232 height 28
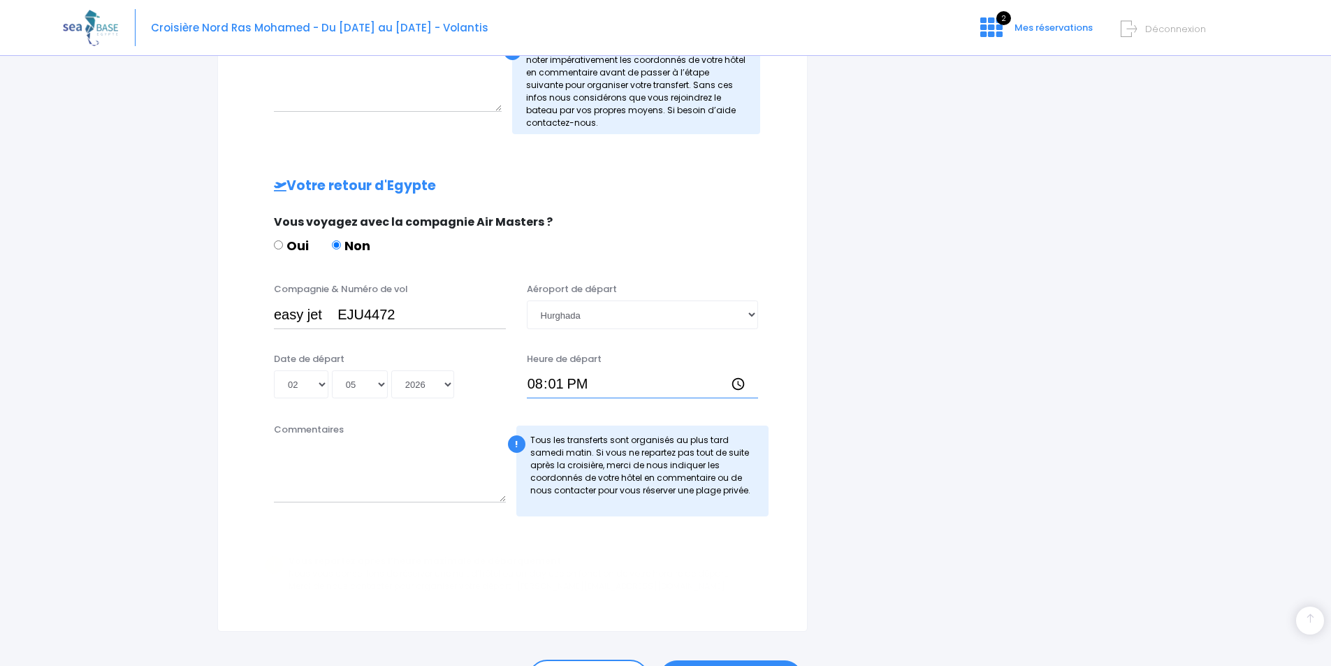
type input "20:15"
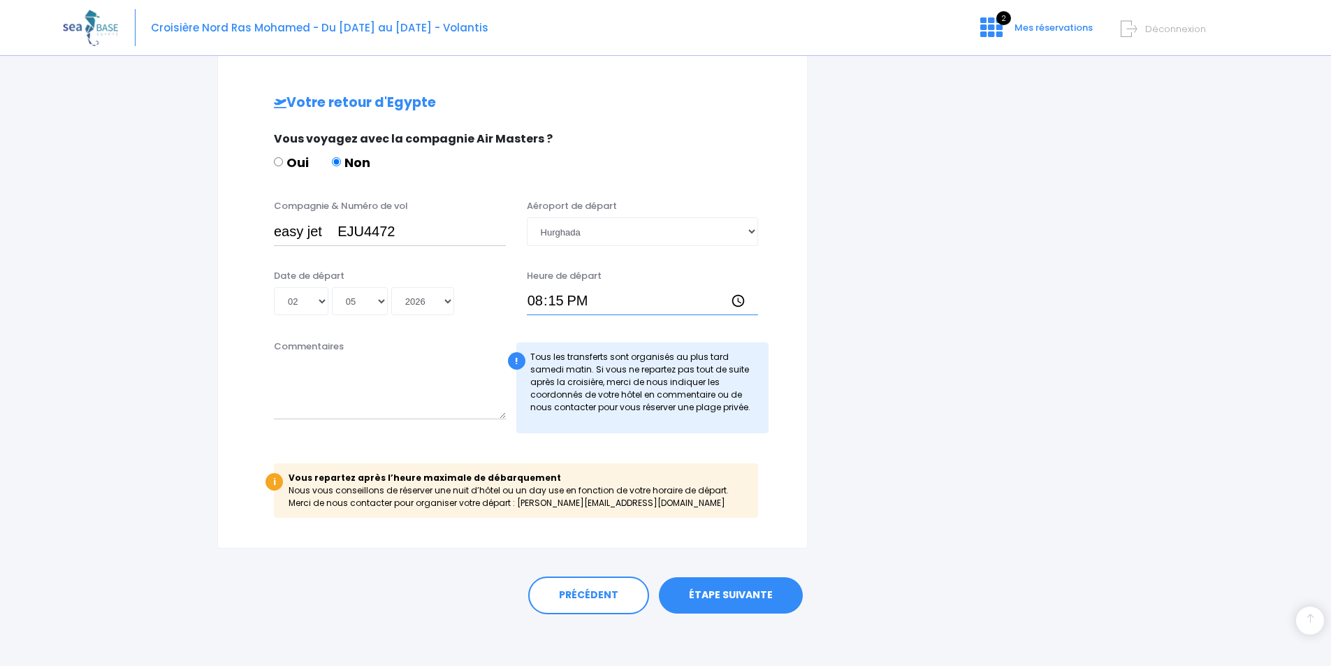
scroll to position [646, 0]
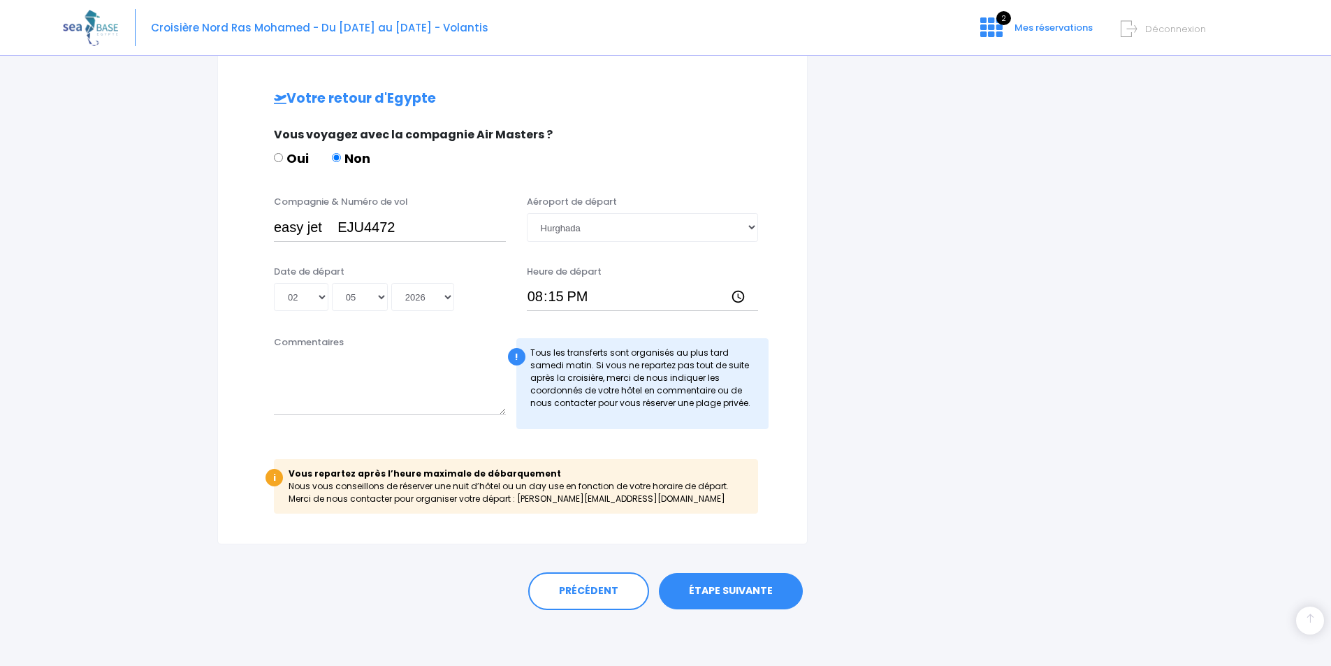
click at [747, 606] on link "ÉTAPE SUIVANTE" at bounding box center [731, 591] width 144 height 36
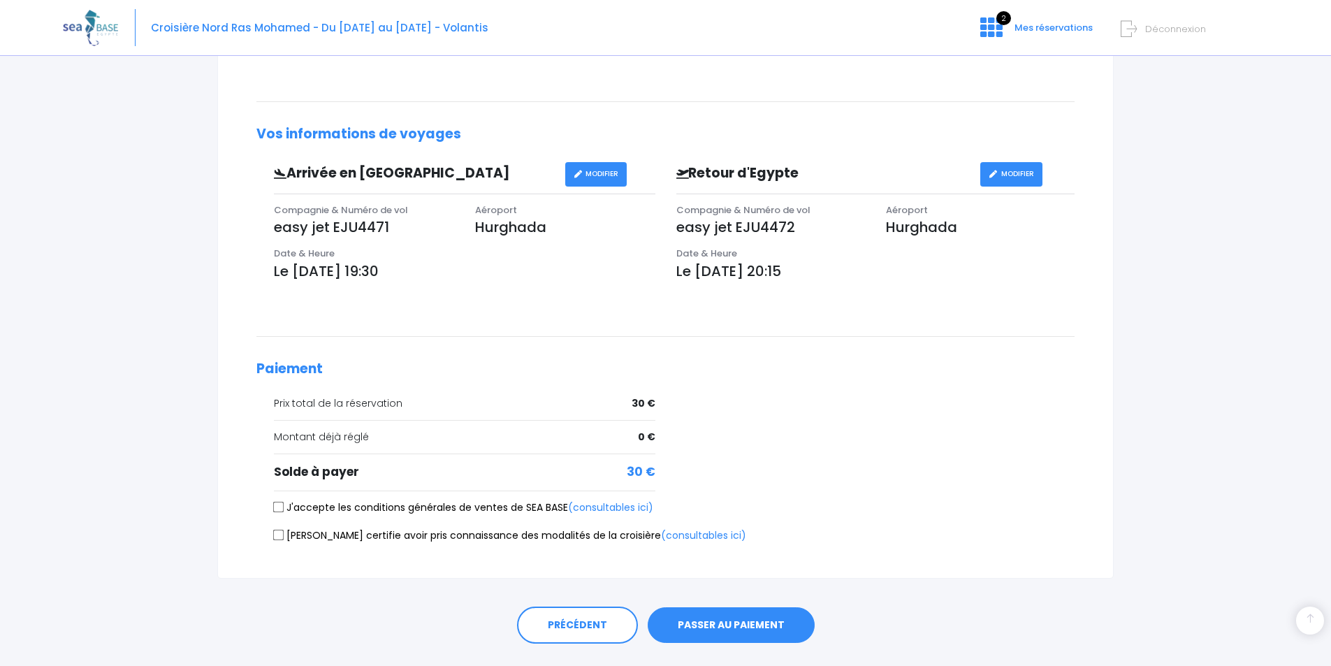
scroll to position [349, 0]
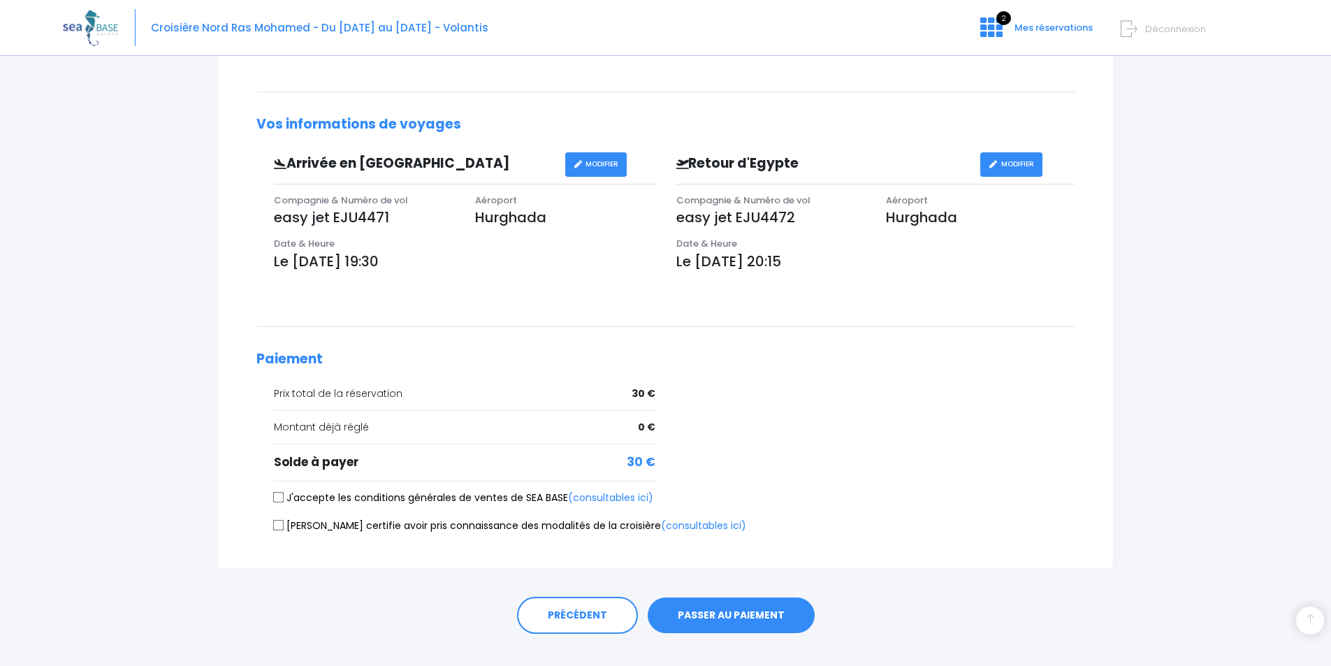
click at [278, 498] on input "J'accepte les conditions générales de ventes de SEA BASE (consultables ici)" at bounding box center [278, 497] width 11 height 11
checkbox input "true"
click at [275, 527] on input "[PERSON_NAME] certifie avoir pris connaissance des modalités de la croisière (c…" at bounding box center [278, 525] width 11 height 11
checkbox input "true"
click at [731, 618] on button "PASSER AU PAIEMENT" at bounding box center [731, 615] width 167 height 36
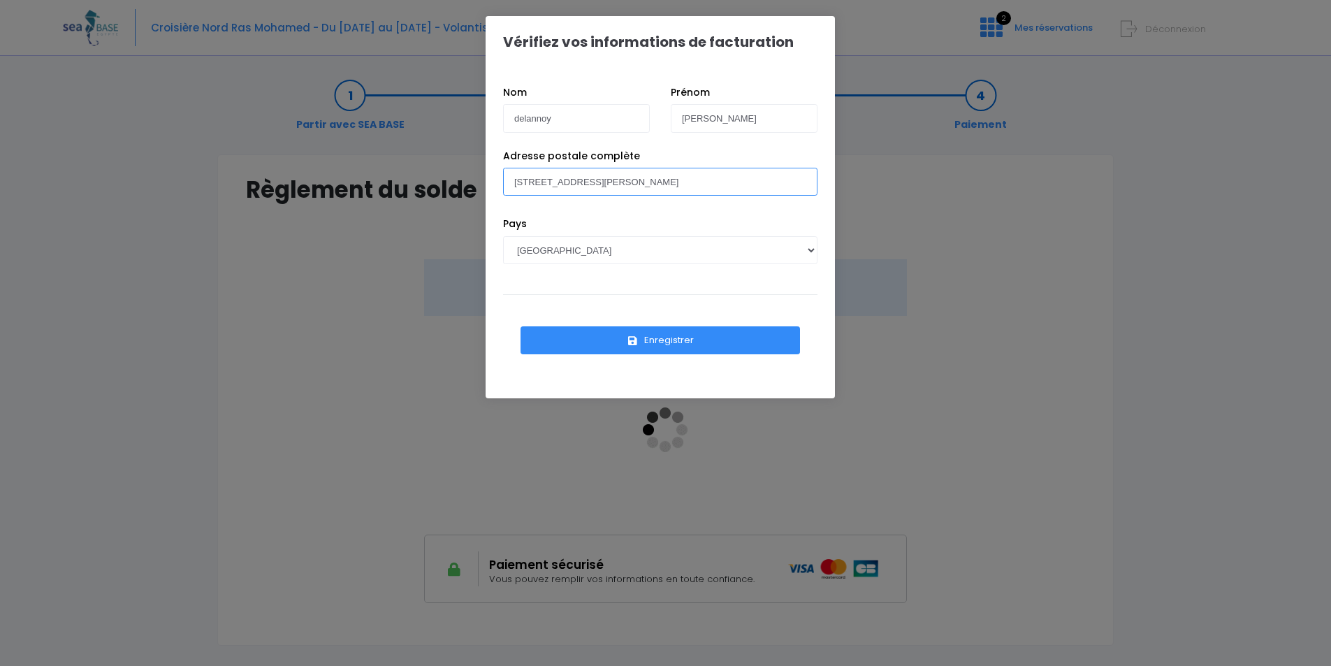
click at [678, 181] on input "[STREET_ADDRESS][PERSON_NAME]" at bounding box center [660, 182] width 314 height 28
drag, startPoint x: 678, startPoint y: 181, endPoint x: 528, endPoint y: 180, distance: 149.5
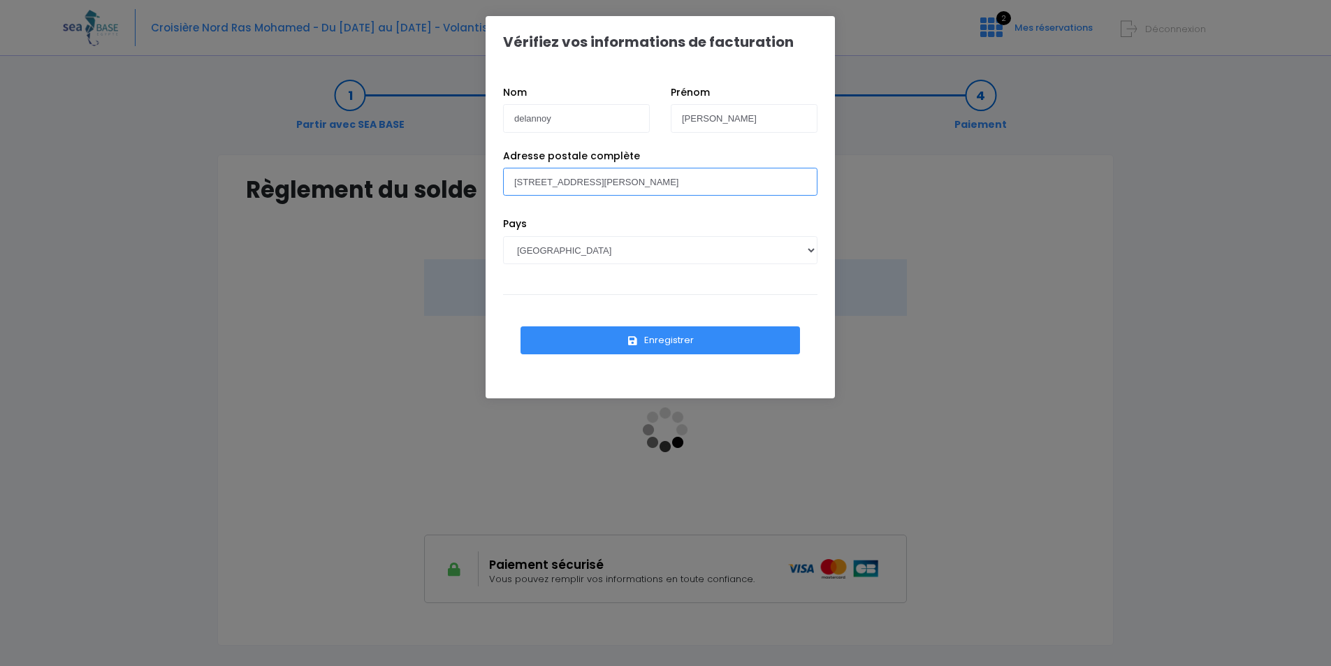
click at [557, 175] on input "[STREET_ADDRESS][PERSON_NAME]" at bounding box center [660, 182] width 314 height 28
click at [542, 180] on input "[STREET_ADDRESS][PERSON_NAME]" at bounding box center [660, 182] width 314 height 28
type input "[STREET_ADDRESS][PERSON_NAME]"
click at [644, 344] on button "Enregistrer" at bounding box center [659, 340] width 279 height 28
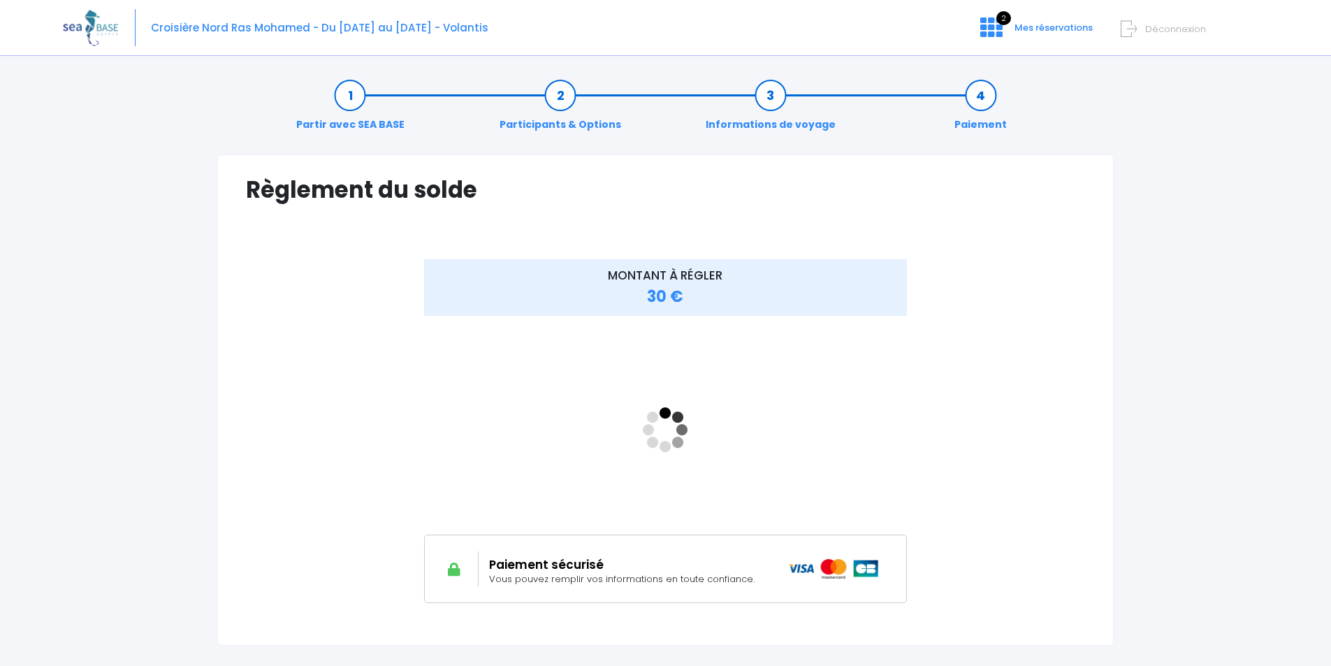
click at [368, 409] on div at bounding box center [316, 430] width 140 height 343
click at [323, 386] on div at bounding box center [316, 430] width 140 height 343
click at [783, 98] on link "Informations de voyage" at bounding box center [771, 110] width 144 height 44
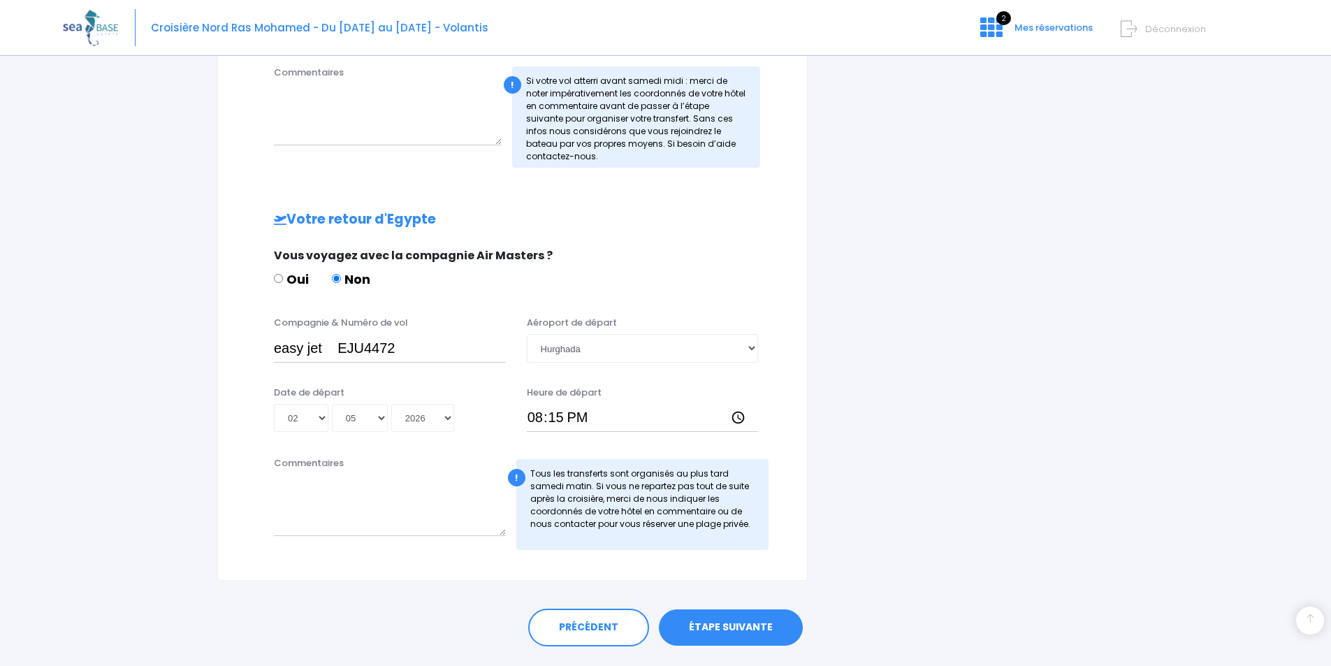
scroll to position [562, 0]
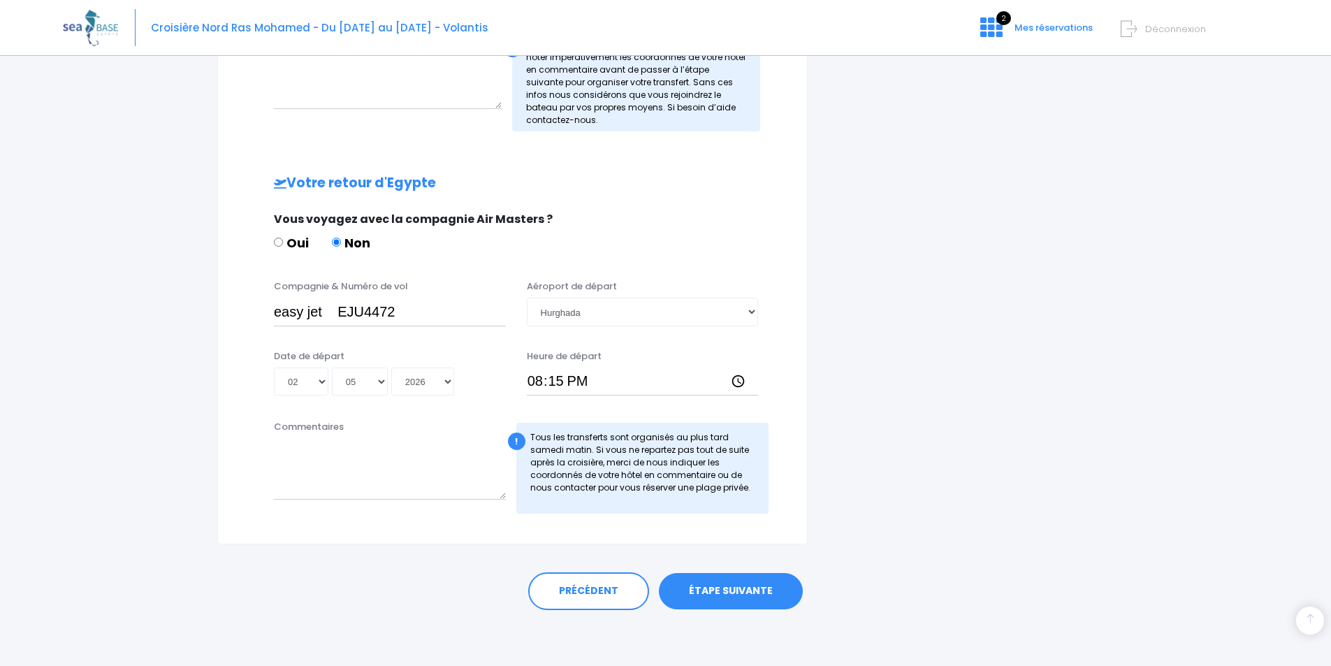
click at [715, 585] on link "ÉTAPE SUIVANTE" at bounding box center [731, 591] width 144 height 36
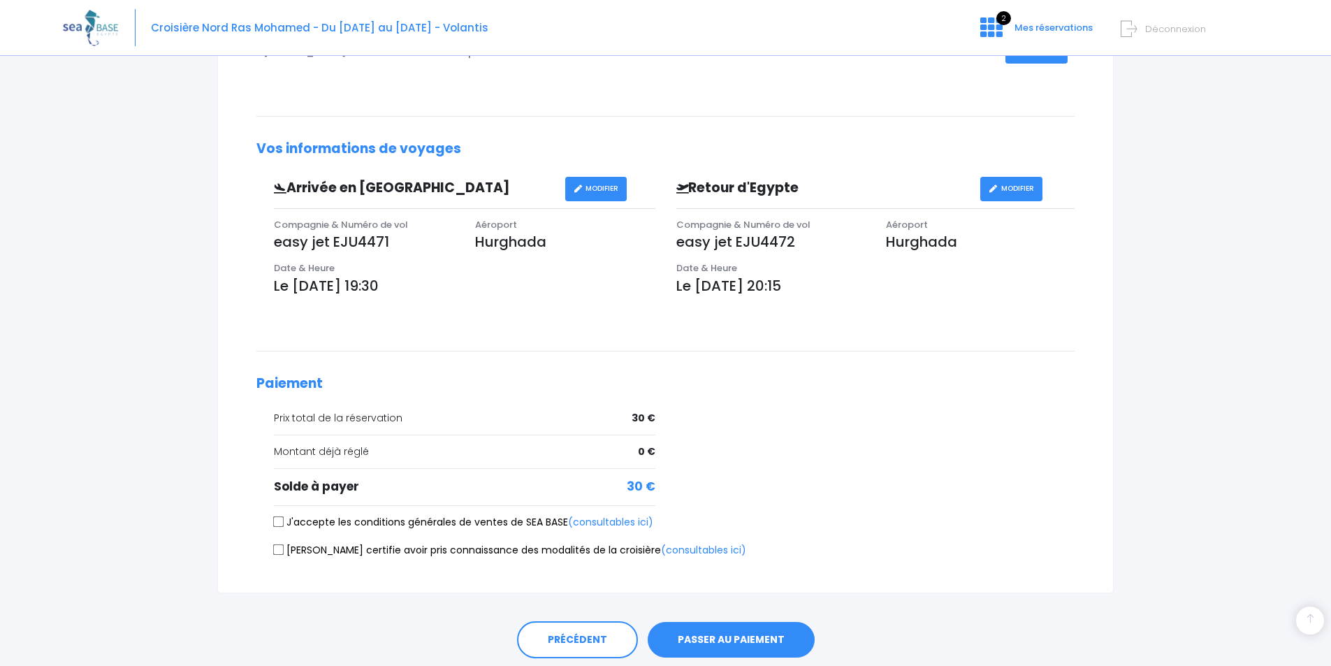
scroll to position [373, 0]
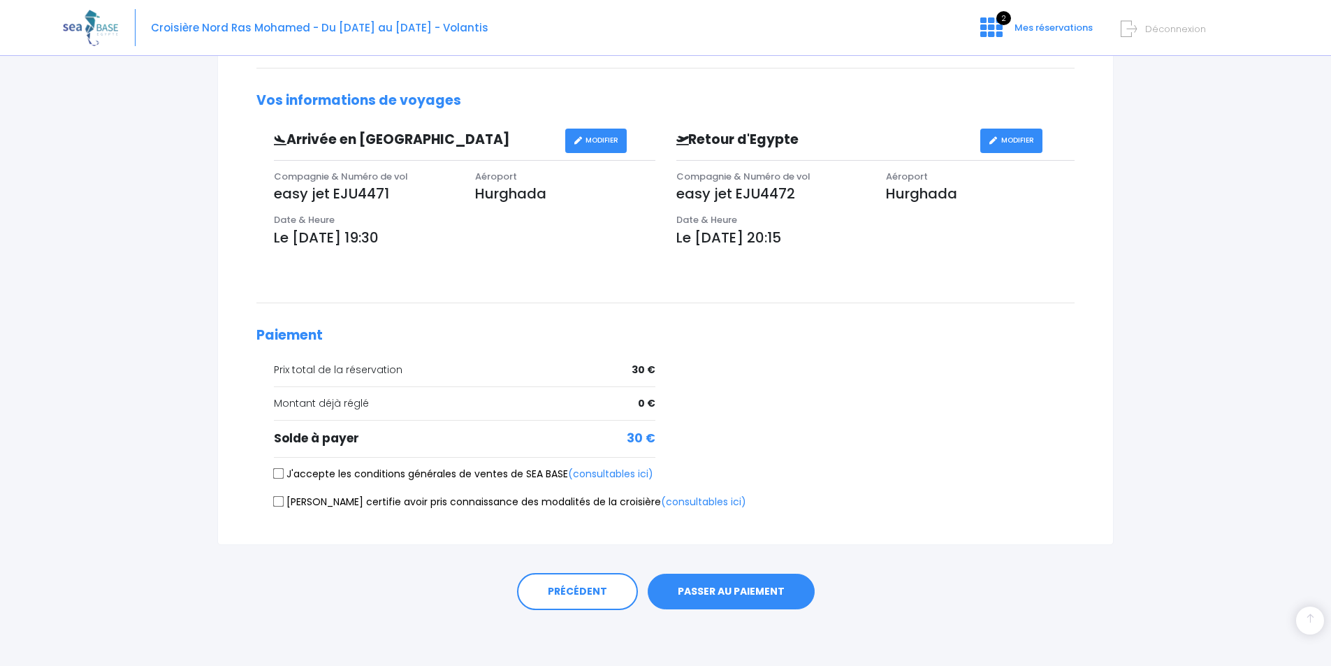
click at [682, 591] on button "PASSER AU PAIEMENT" at bounding box center [731, 592] width 167 height 36
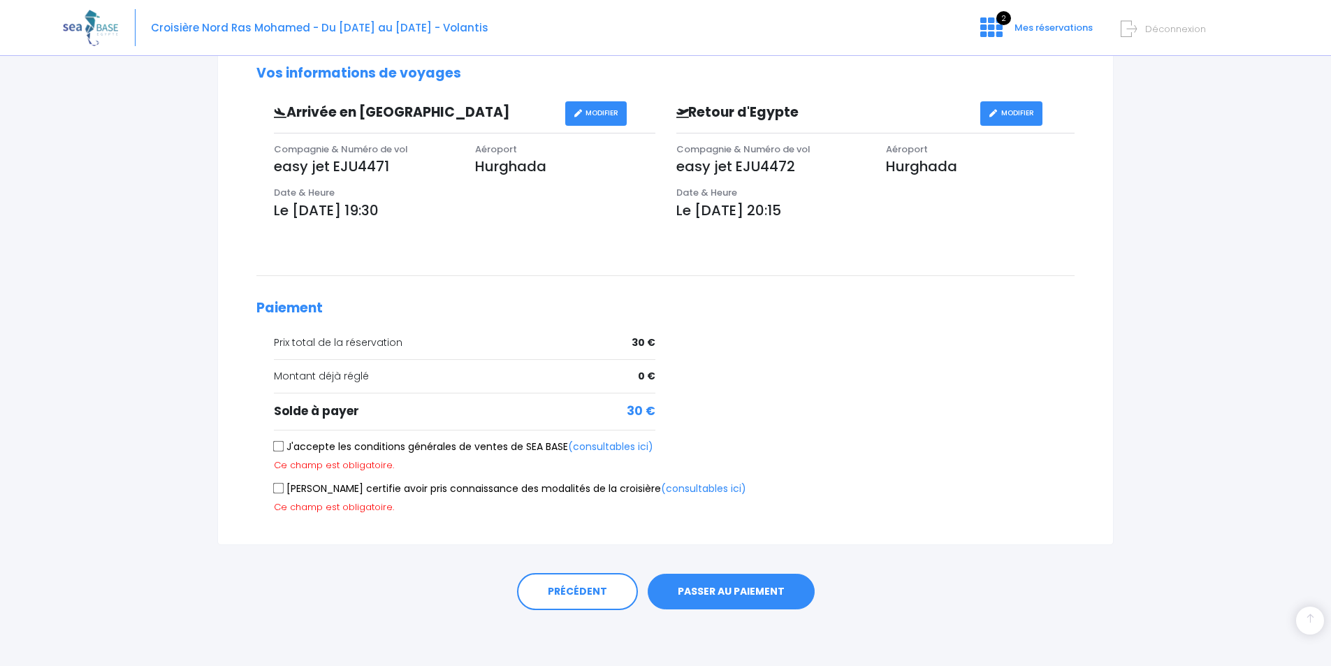
click at [276, 448] on input "J'accepte les conditions générales de ventes de SEA BASE (consultables ici)" at bounding box center [278, 446] width 11 height 11
checkbox input "true"
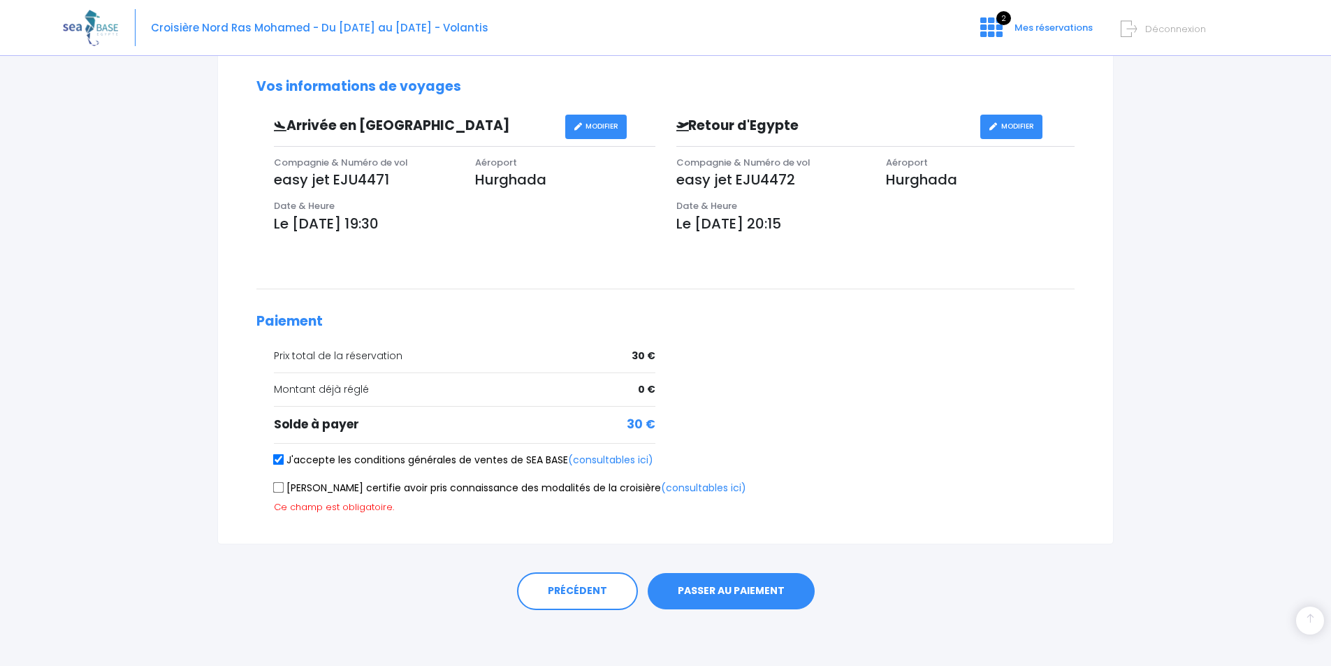
scroll to position [387, 0]
click at [279, 489] on input "Je certifie avoir pris connaissance des modalités de la croisière (consultables…" at bounding box center [278, 487] width 11 height 11
checkbox input "true"
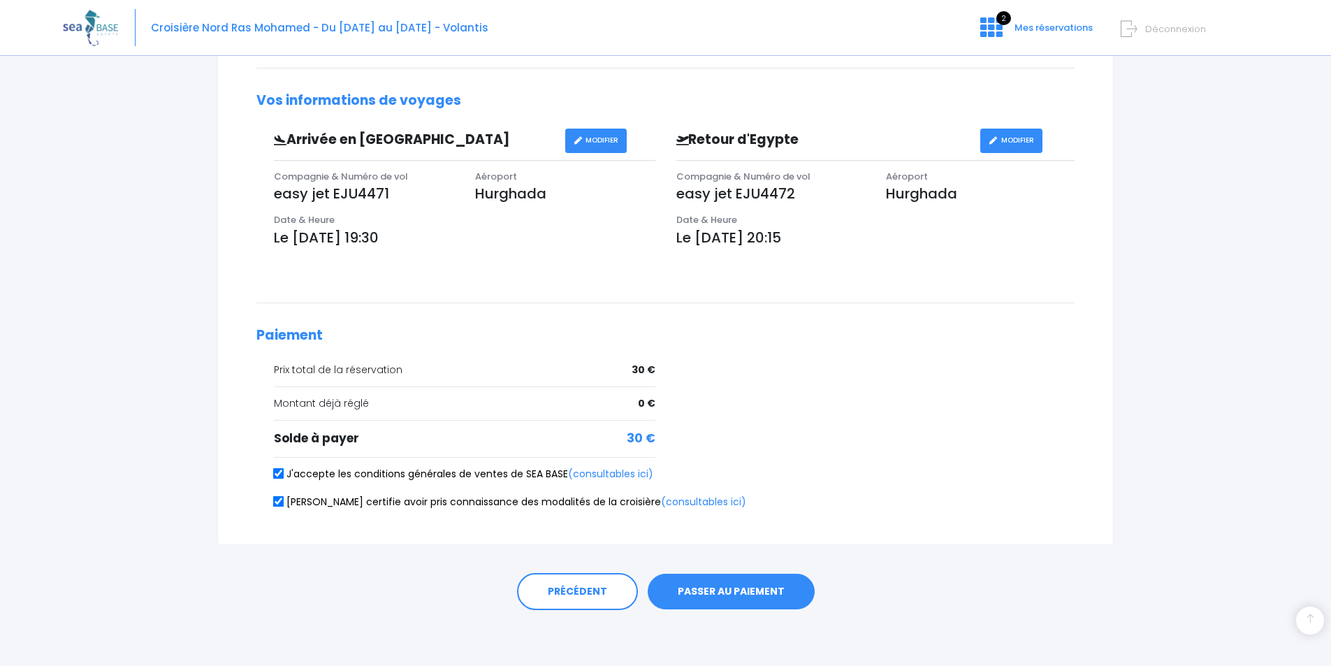
click at [730, 587] on button "PASSER AU PAIEMENT" at bounding box center [731, 592] width 167 height 36
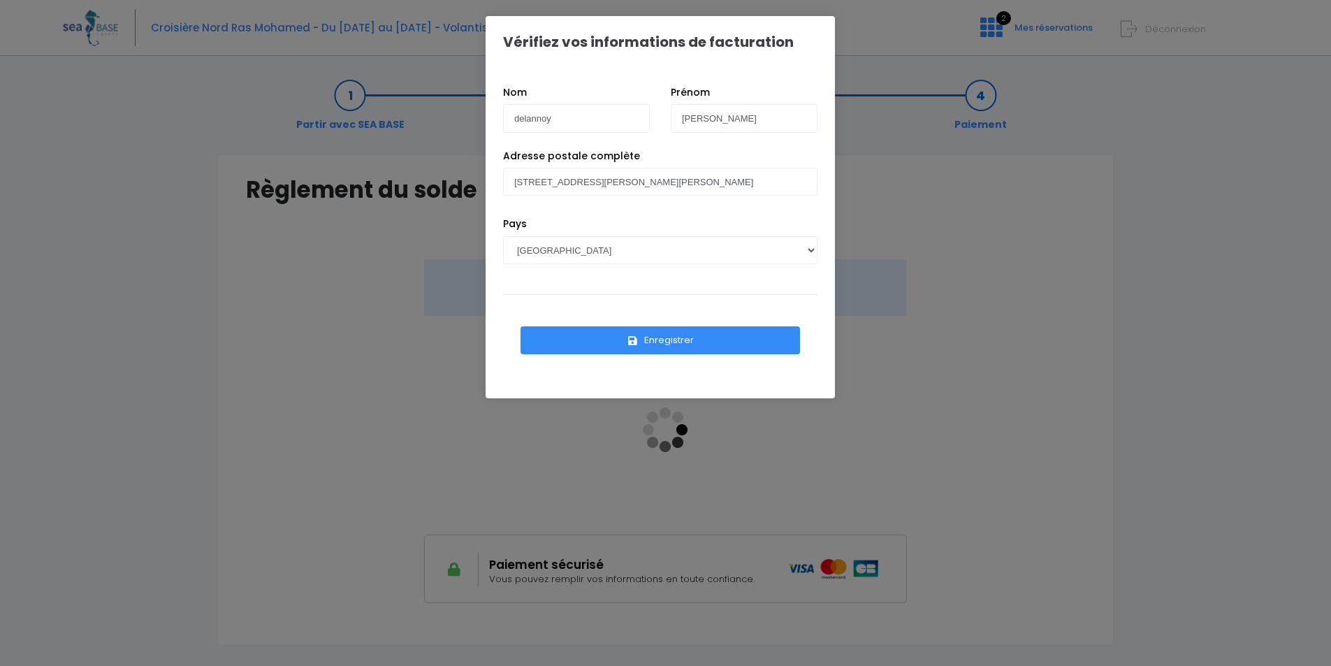
click at [672, 337] on button "Enregistrer" at bounding box center [659, 340] width 279 height 28
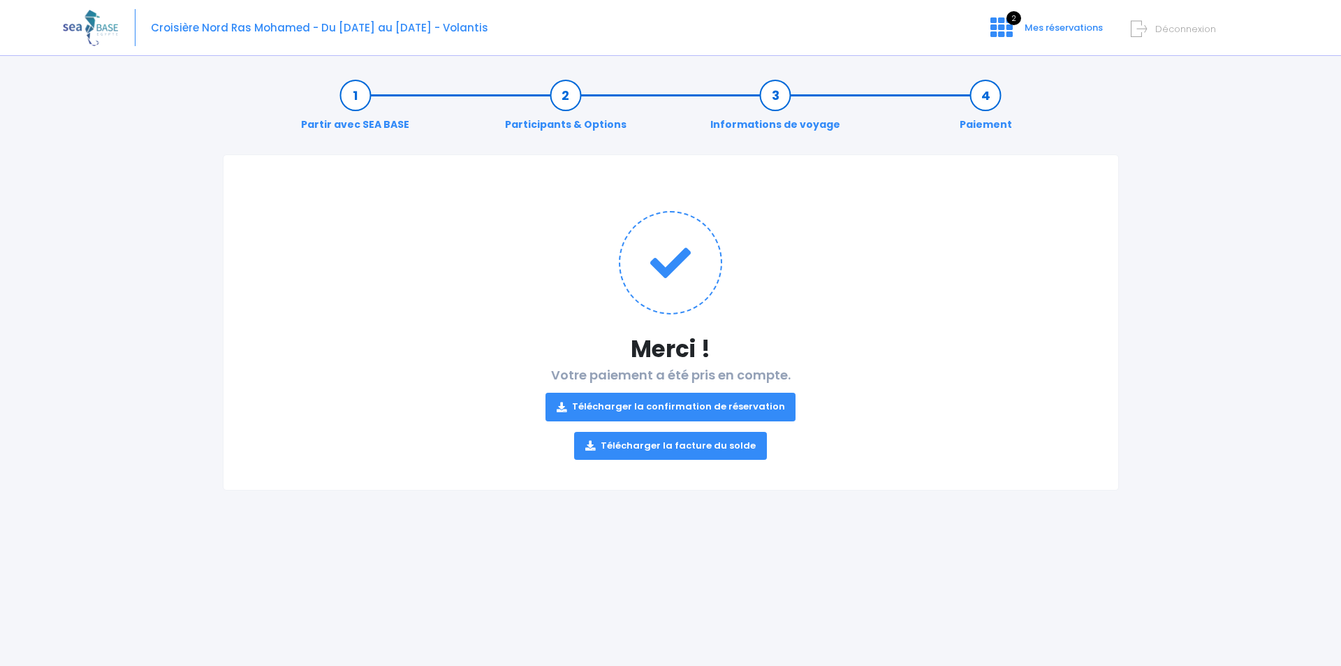
click at [661, 402] on link "Télécharger la confirmation de réservation" at bounding box center [671, 407] width 251 height 28
